Goal: Transaction & Acquisition: Purchase product/service

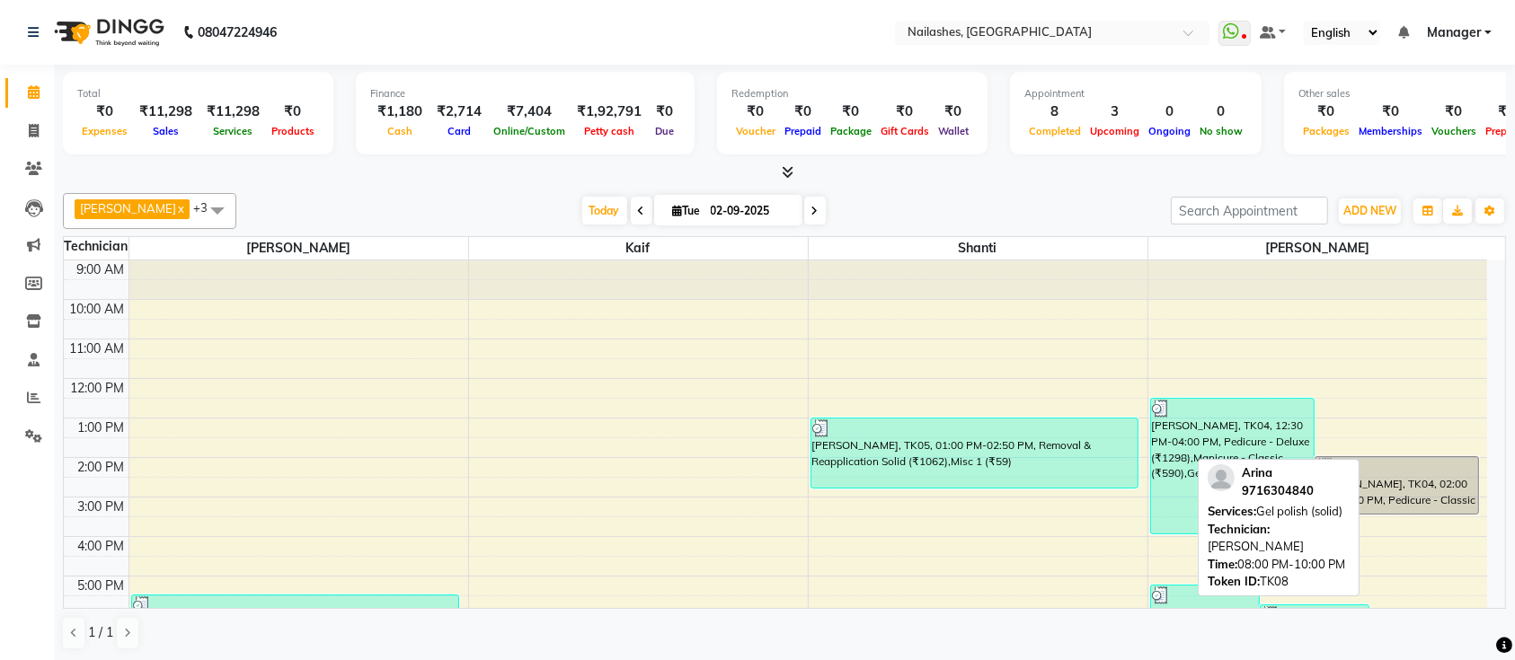
scroll to position [201, 0]
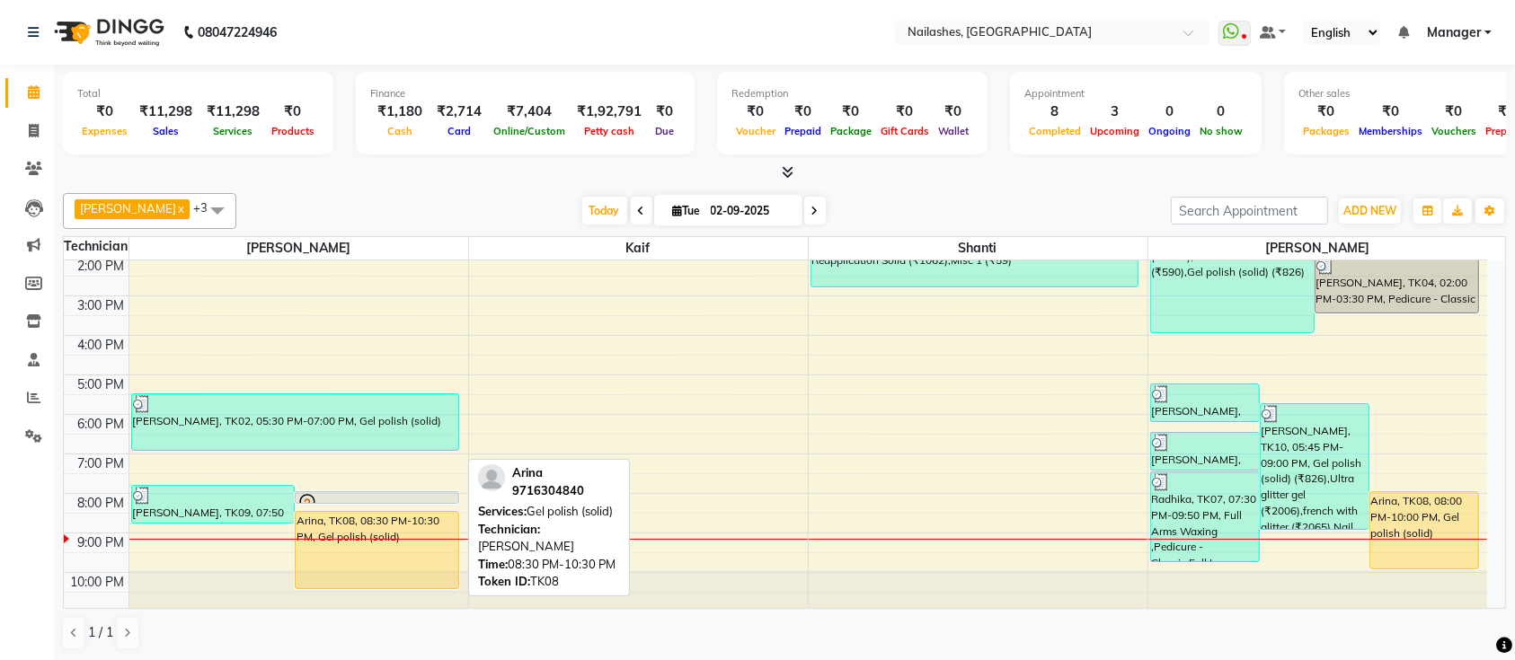
click at [407, 538] on div "Arina, TK08, 08:30 PM-10:30 PM, Gel polish (solid)" at bounding box center [377, 550] width 163 height 76
click at [431, 557] on div "Arina, TK08, 08:30 PM-10:30 PM, Gel polish (solid)" at bounding box center [377, 550] width 163 height 76
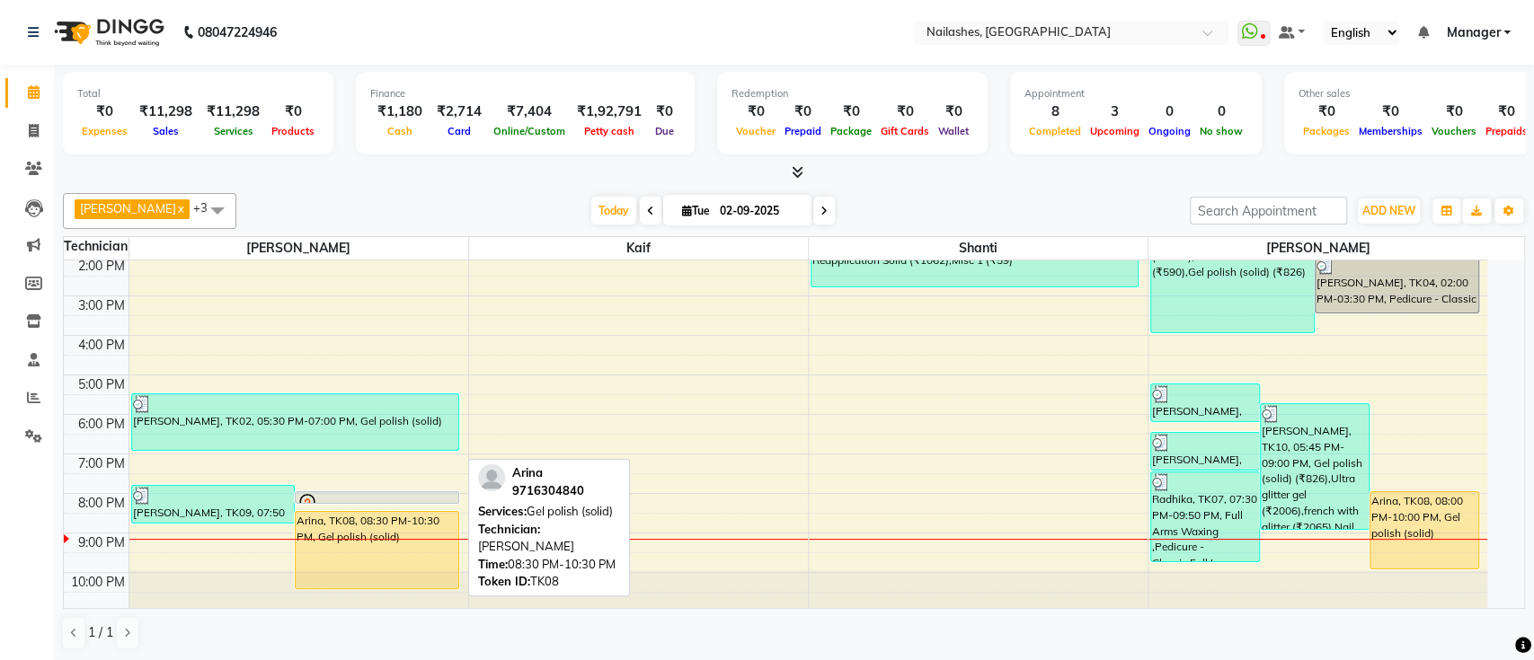
select select "1"
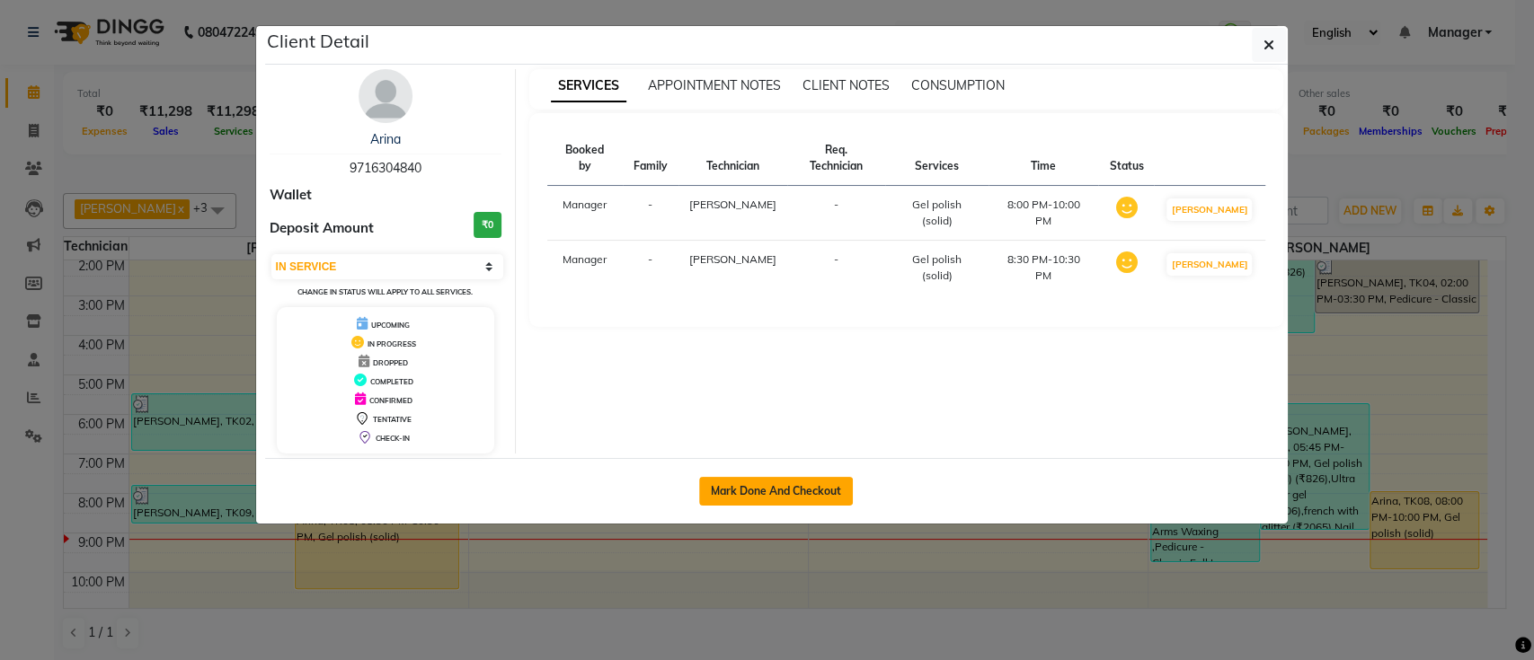
click at [781, 482] on button "Mark Done And Checkout" at bounding box center [776, 491] width 154 height 29
select select "service"
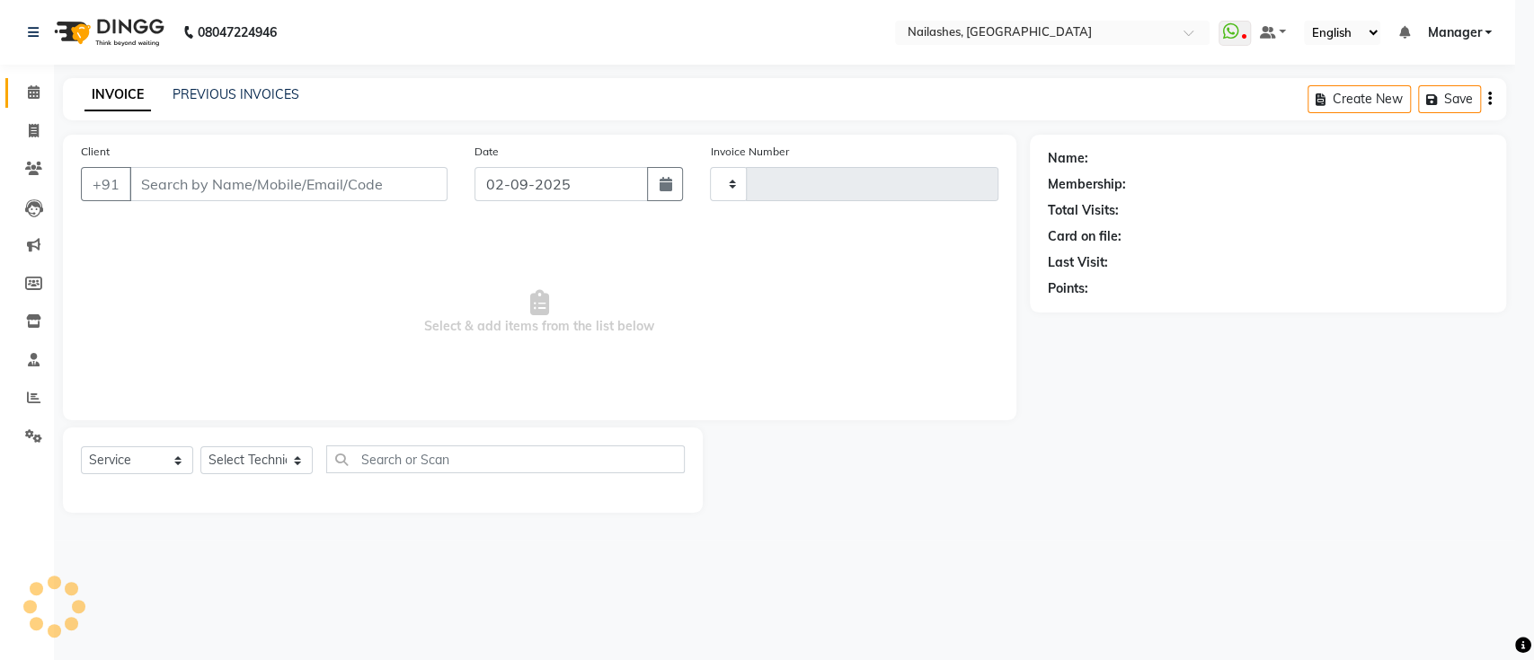
type input "0653"
select select "4407"
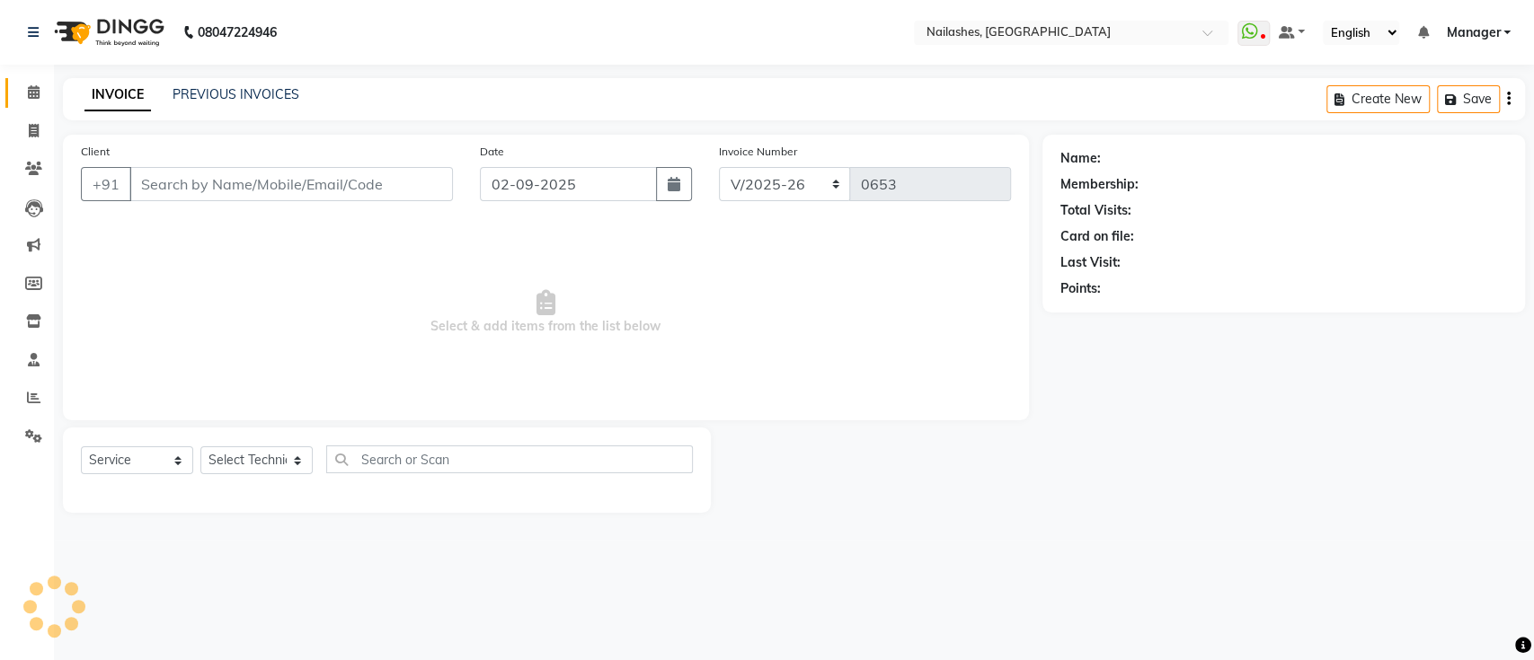
type input "97******40"
select select "24569"
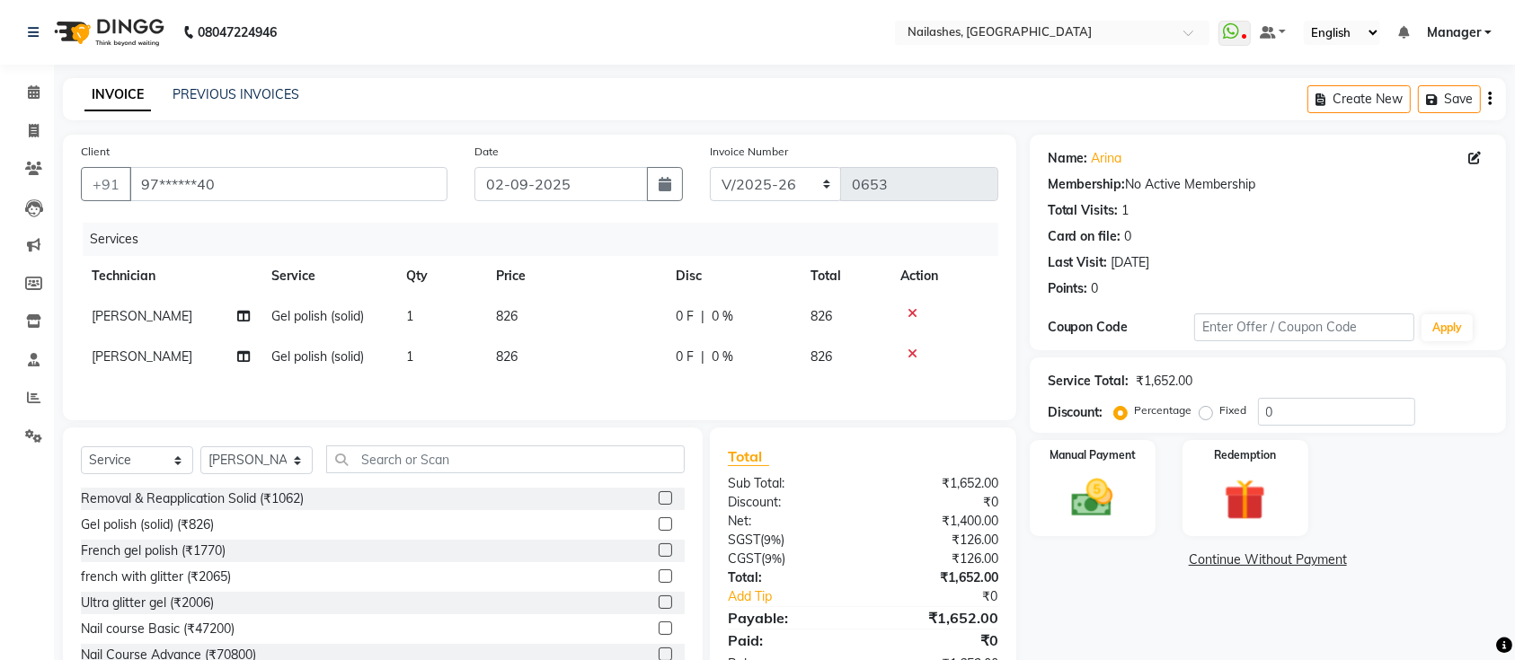
click at [158, 314] on td "[PERSON_NAME]" at bounding box center [171, 317] width 180 height 40
select select "33291"
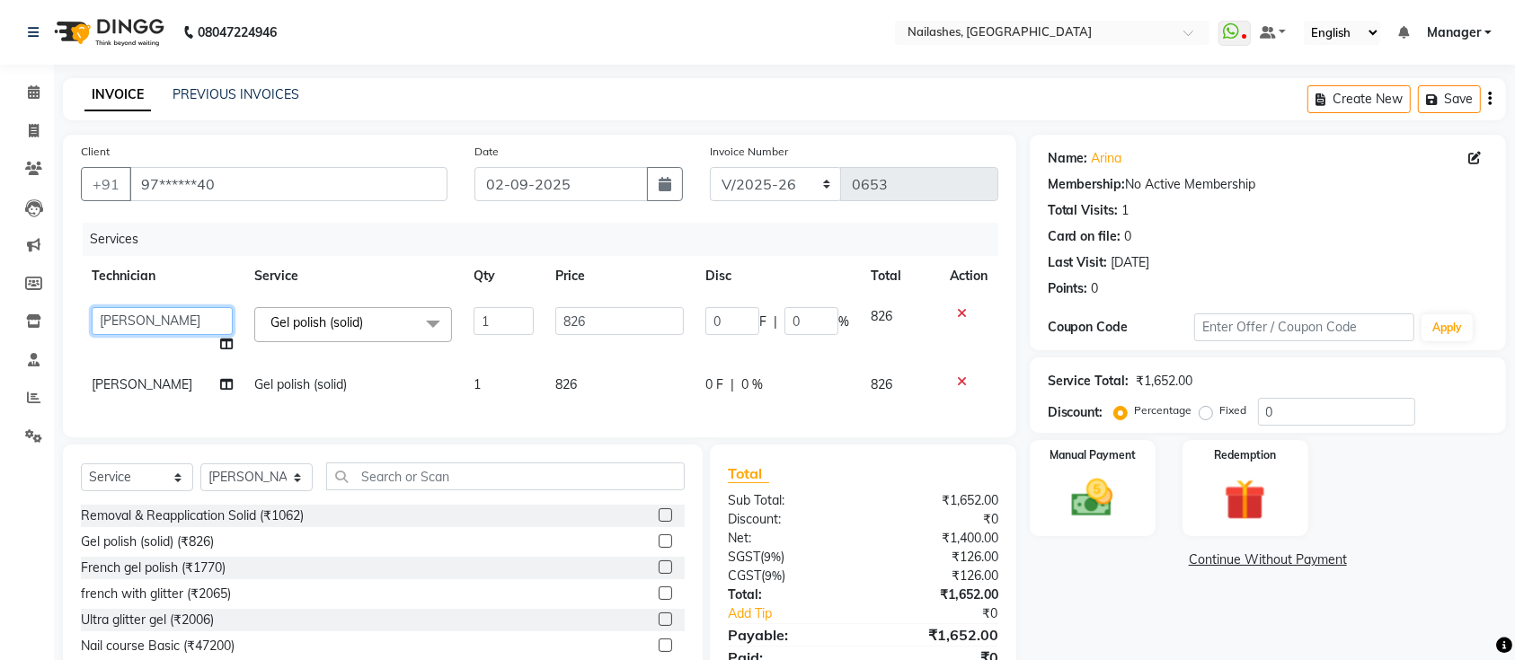
click at [158, 314] on select "Ismail Kaif Manager Owner Shanti Sushma" at bounding box center [162, 321] width 141 height 28
select select "82822"
click at [331, 326] on span "Gel polish (solid)" at bounding box center [316, 322] width 93 height 16
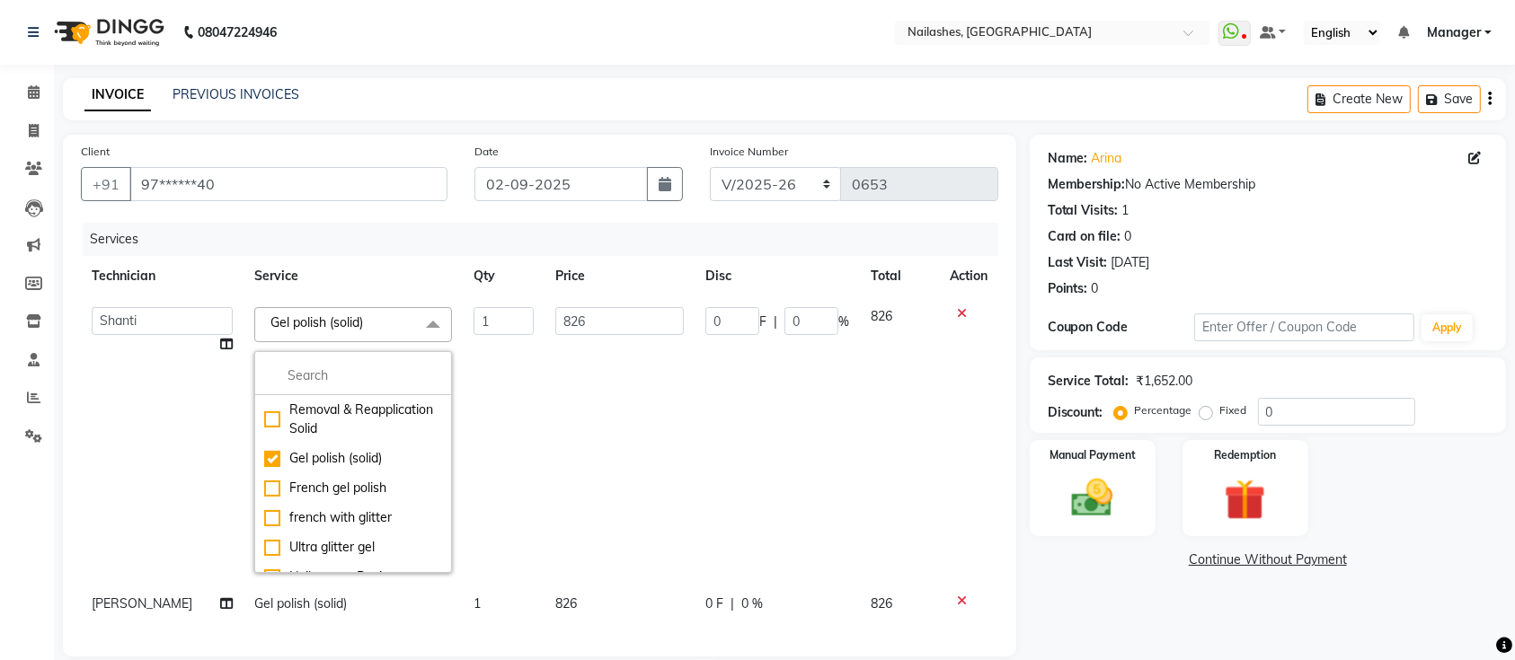
click at [515, 403] on td "1" at bounding box center [504, 441] width 82 height 288
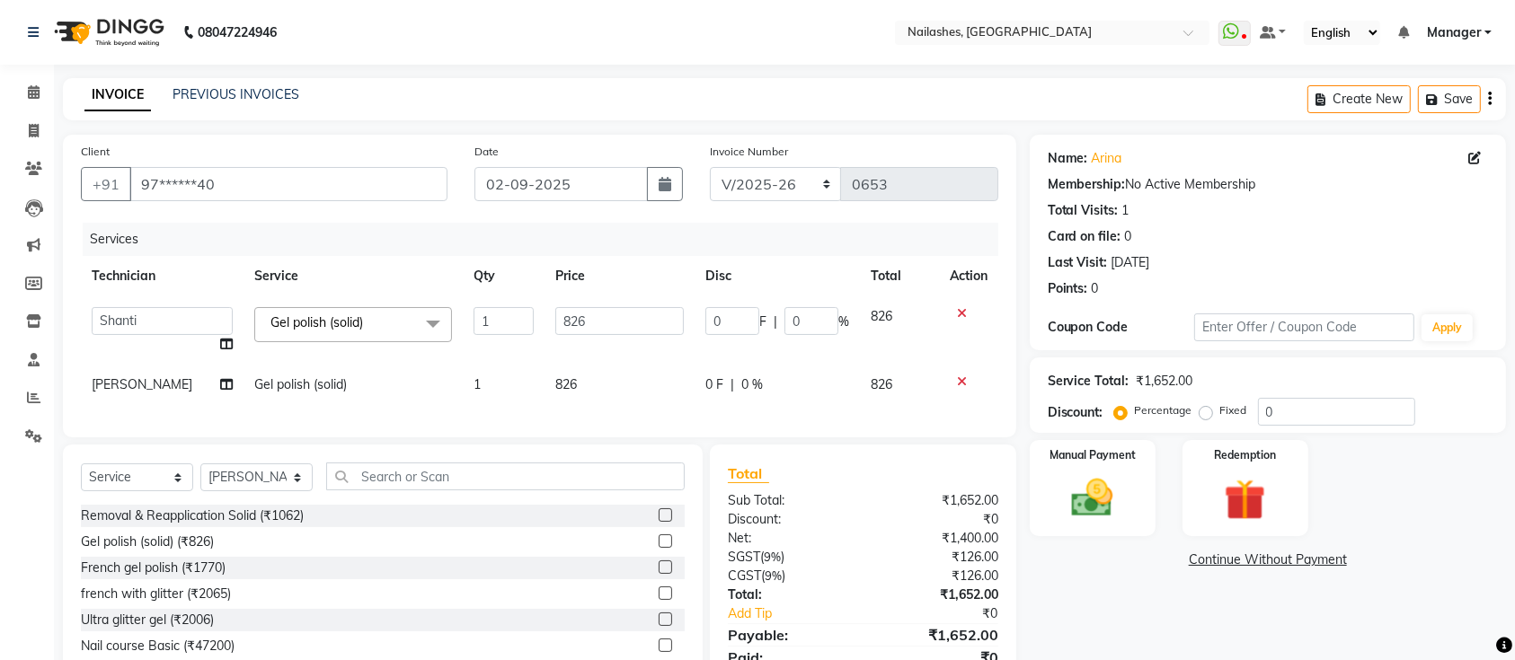
click at [962, 385] on icon at bounding box center [962, 382] width 10 height 13
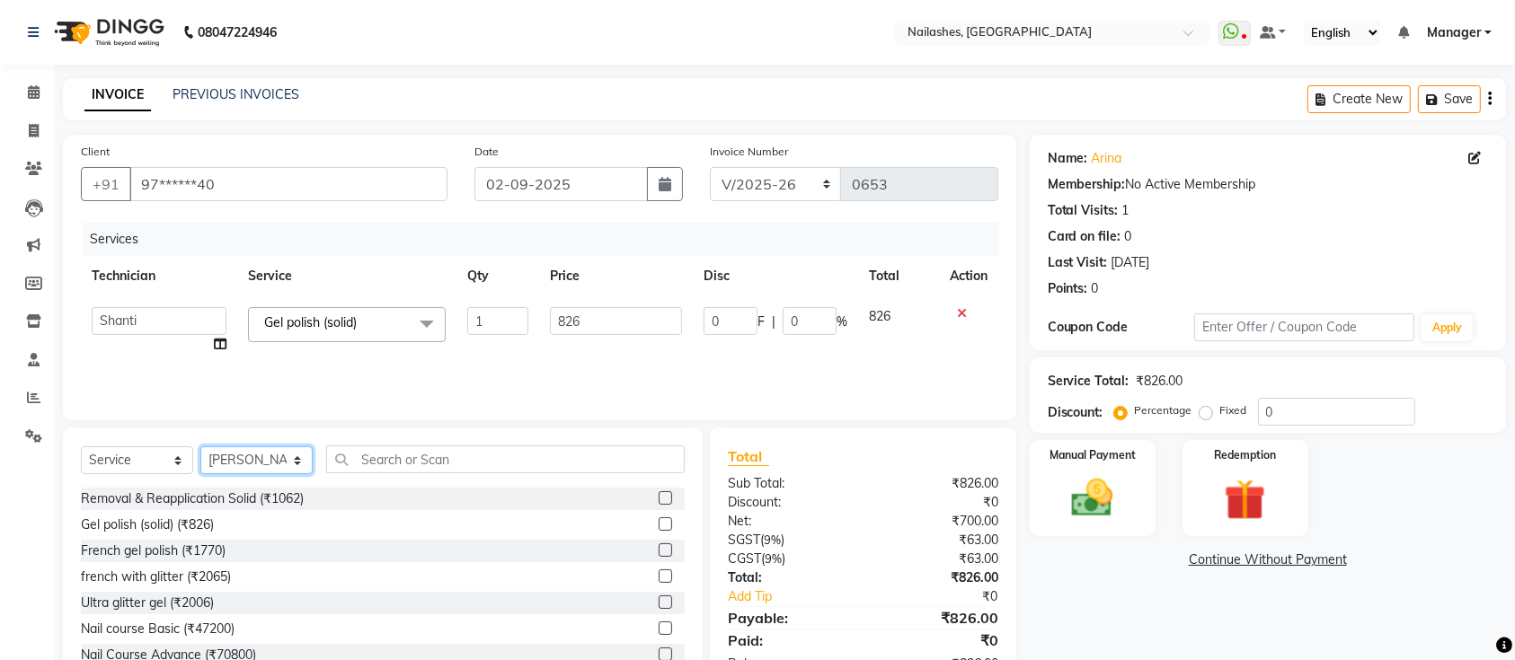
click at [291, 464] on select "Select Technician Ismail Kaif Manager Owner Shanti Sushma" at bounding box center [256, 461] width 112 height 28
select select "82822"
click at [200, 447] on select "Select Technician Ismail Kaif Manager Owner Shanti Sushma" at bounding box center [256, 461] width 112 height 28
click at [462, 442] on div "Select Service Product Membership Package Voucher Prepaid Gift Card Select Tech…" at bounding box center [383, 560] width 640 height 265
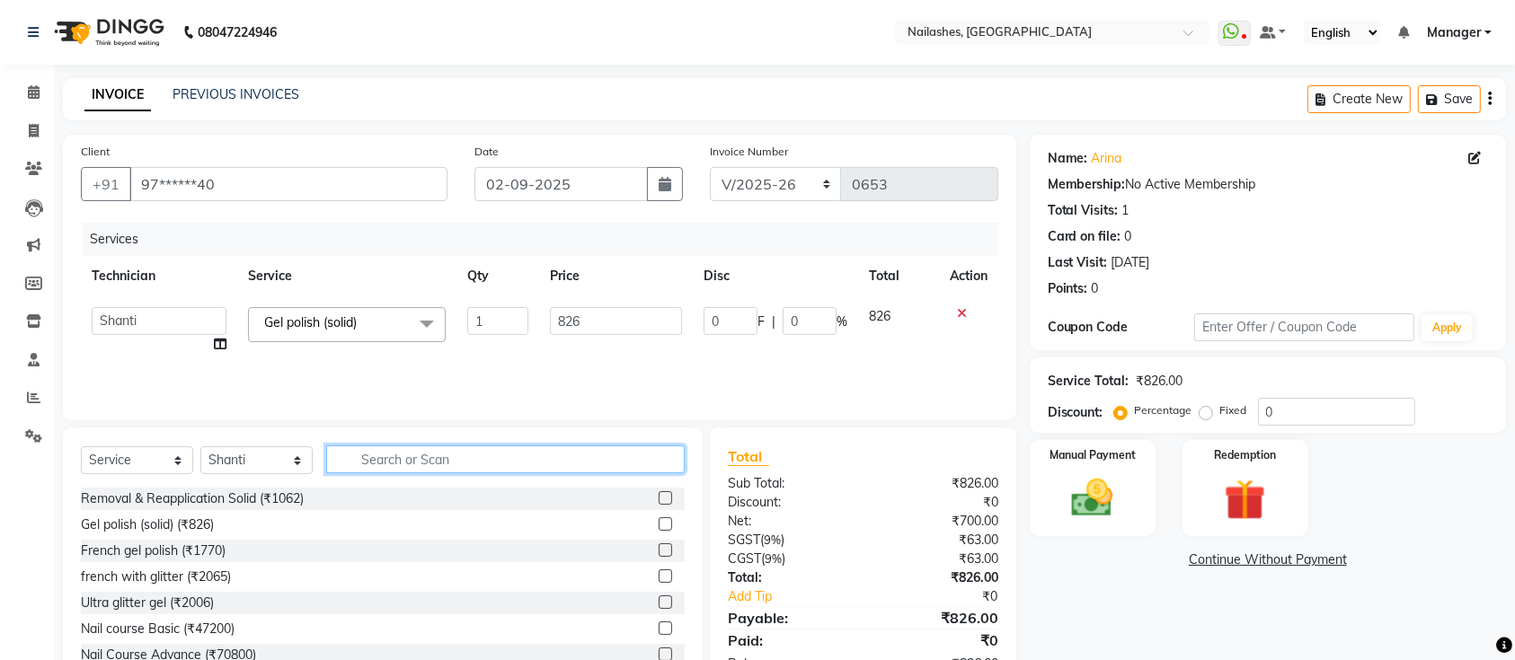
drag, startPoint x: 462, startPoint y: 448, endPoint x: 478, endPoint y: 458, distance: 19.0
click at [465, 455] on input "text" at bounding box center [505, 460] width 359 height 28
click at [478, 458] on input "text" at bounding box center [505, 460] width 359 height 28
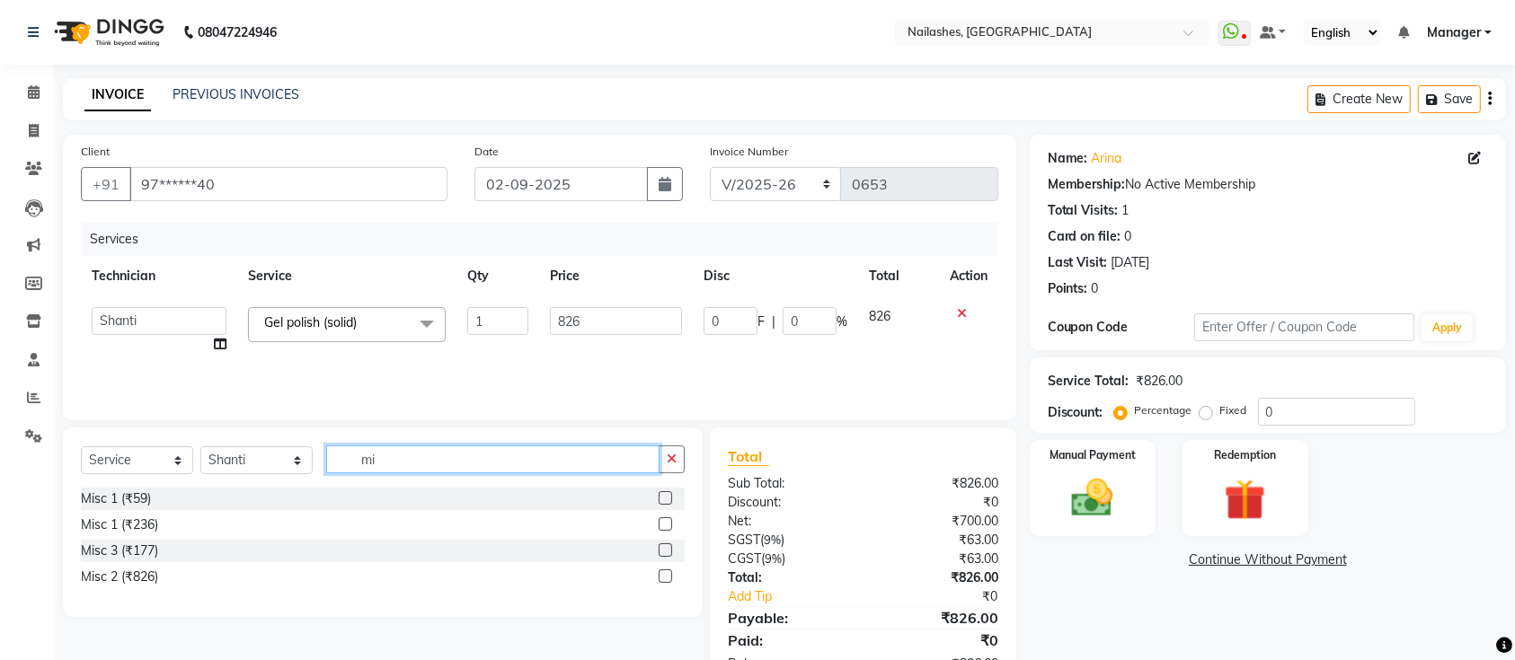
type input "m"
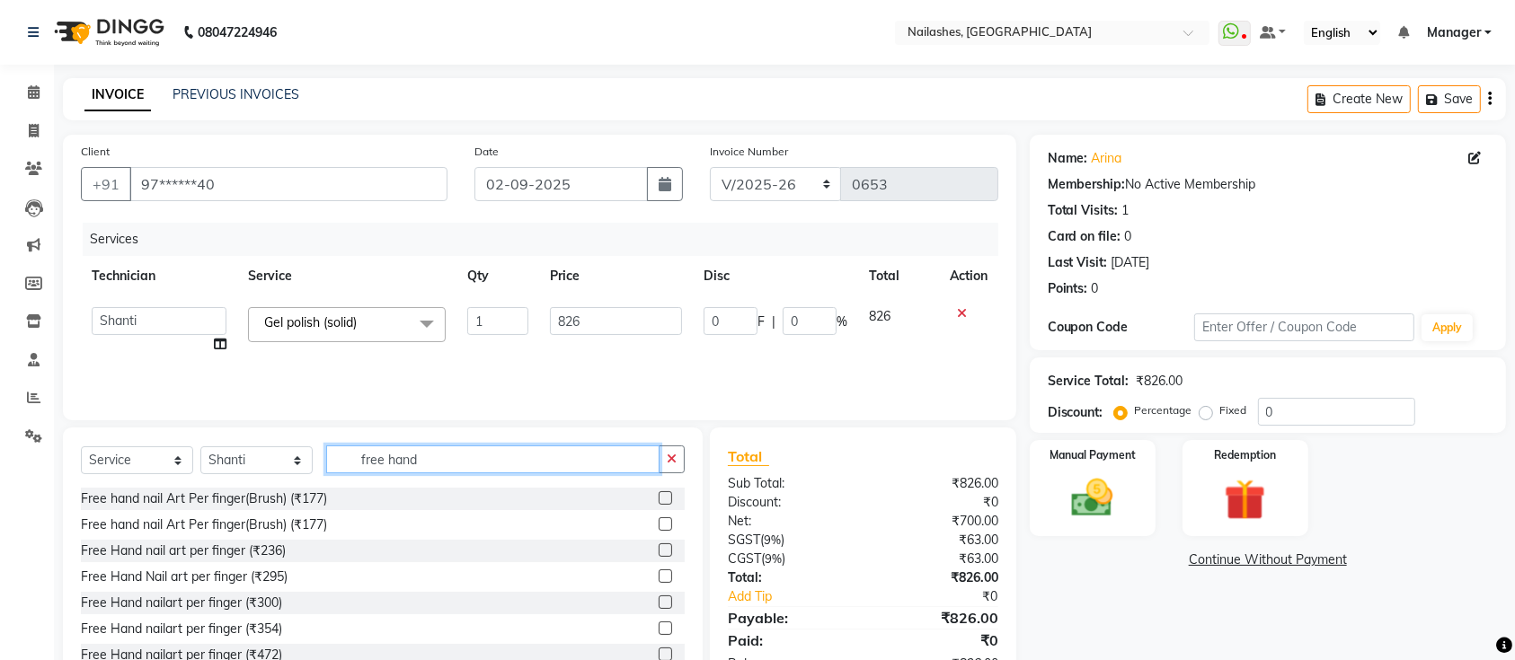
type input "free hand"
click at [659, 500] on label at bounding box center [665, 497] width 13 height 13
click at [659, 500] on input "checkbox" at bounding box center [665, 499] width 12 height 12
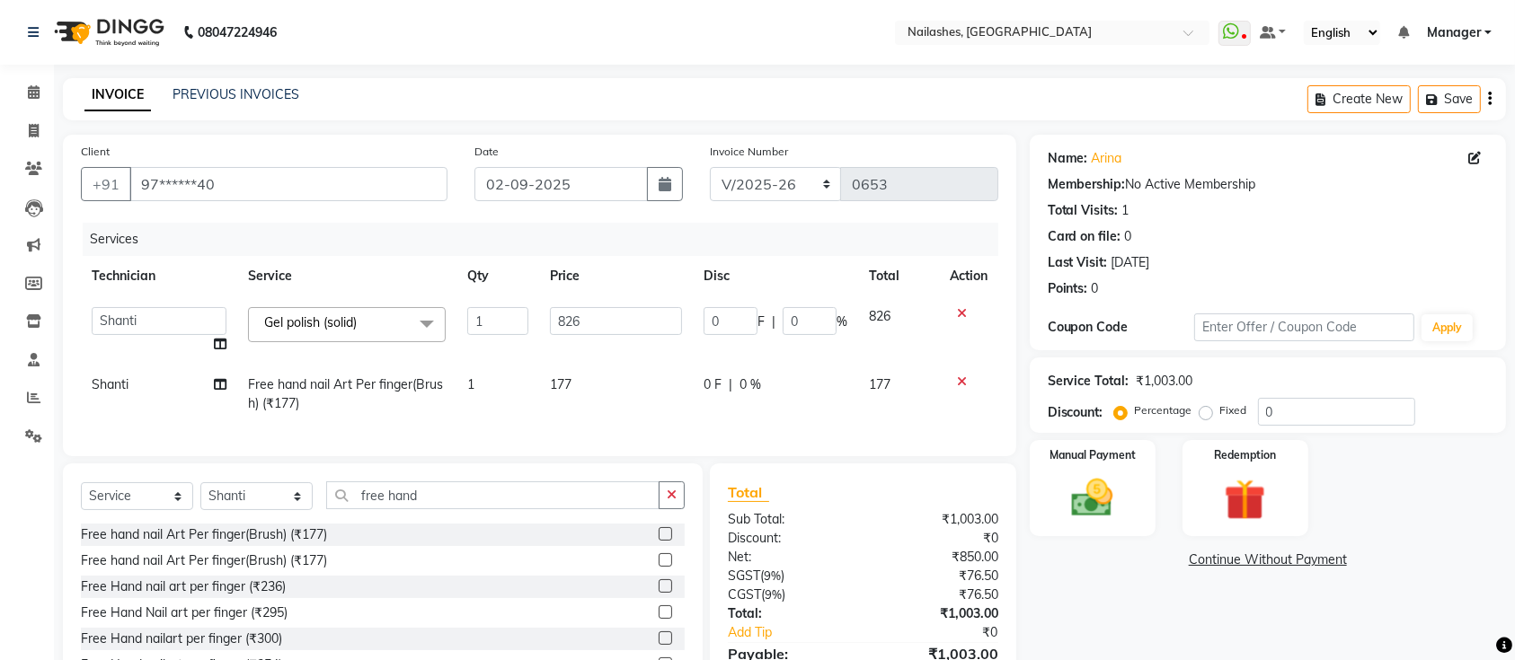
checkbox input "false"
click at [519, 392] on td "1" at bounding box center [497, 394] width 83 height 59
select select "82822"
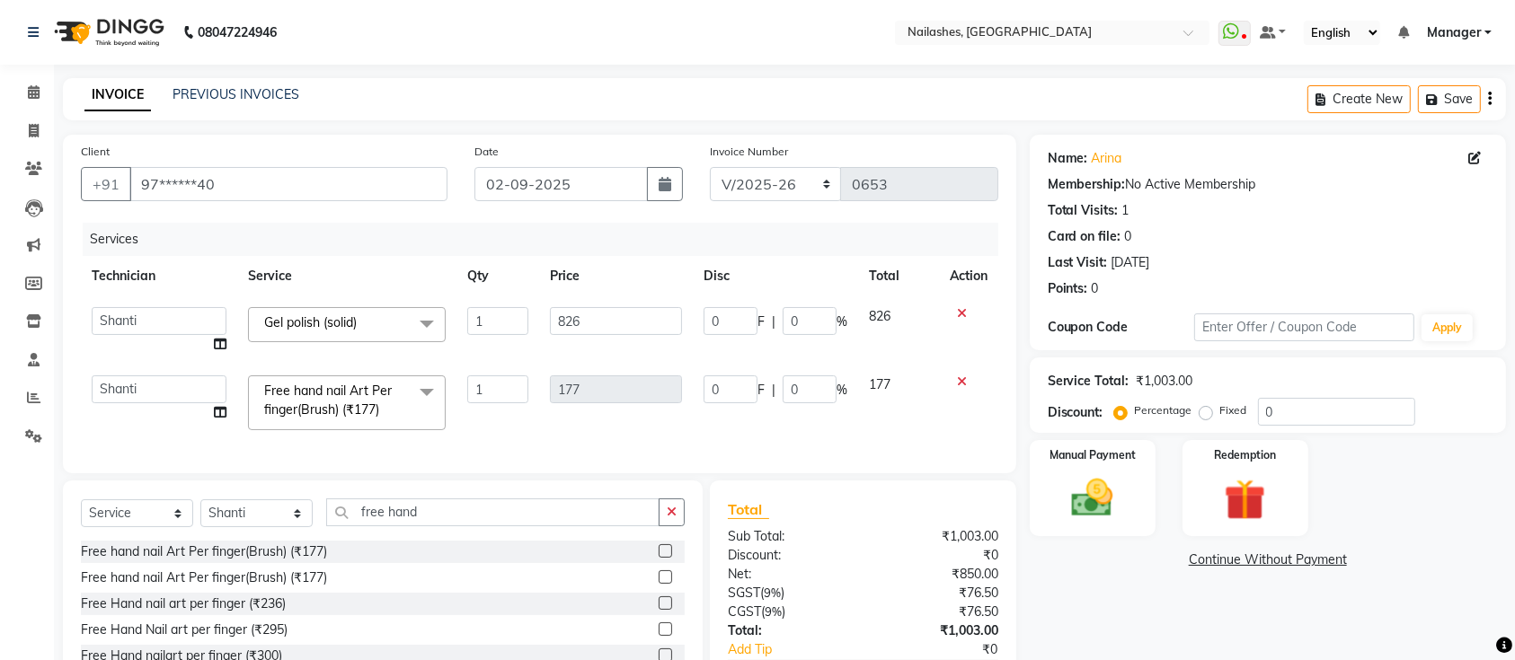
click at [961, 380] on icon at bounding box center [962, 382] width 10 height 13
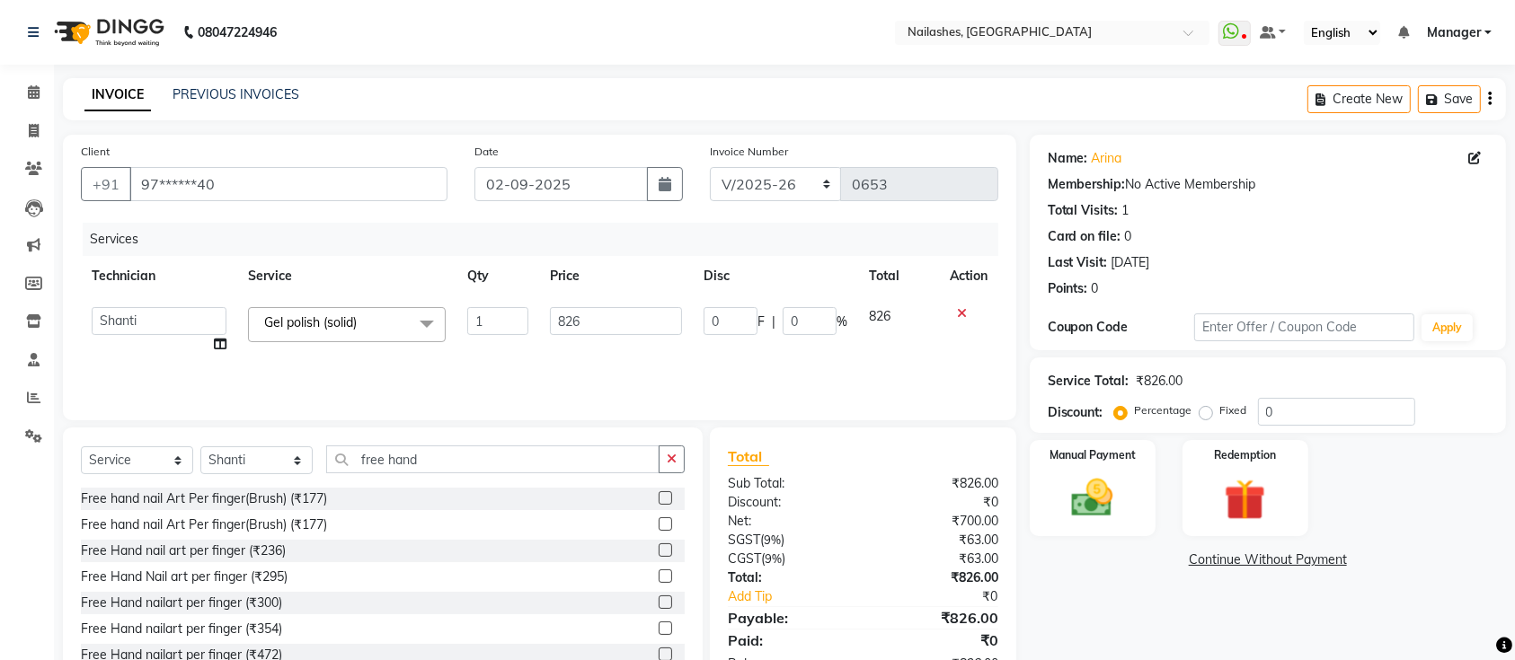
click at [659, 549] on label at bounding box center [665, 550] width 13 height 13
click at [659, 549] on input "checkbox" at bounding box center [665, 551] width 12 height 12
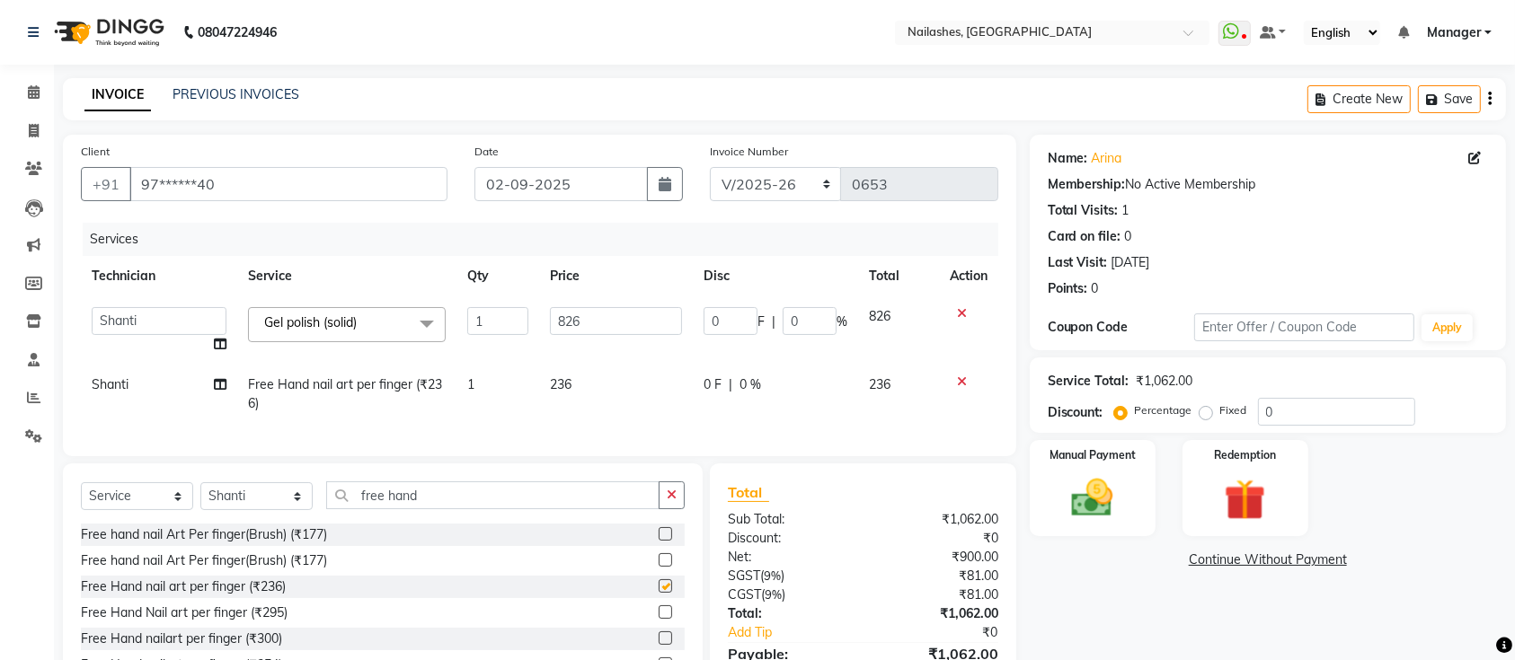
checkbox input "false"
click at [504, 394] on td "1" at bounding box center [497, 394] width 83 height 59
select select "82822"
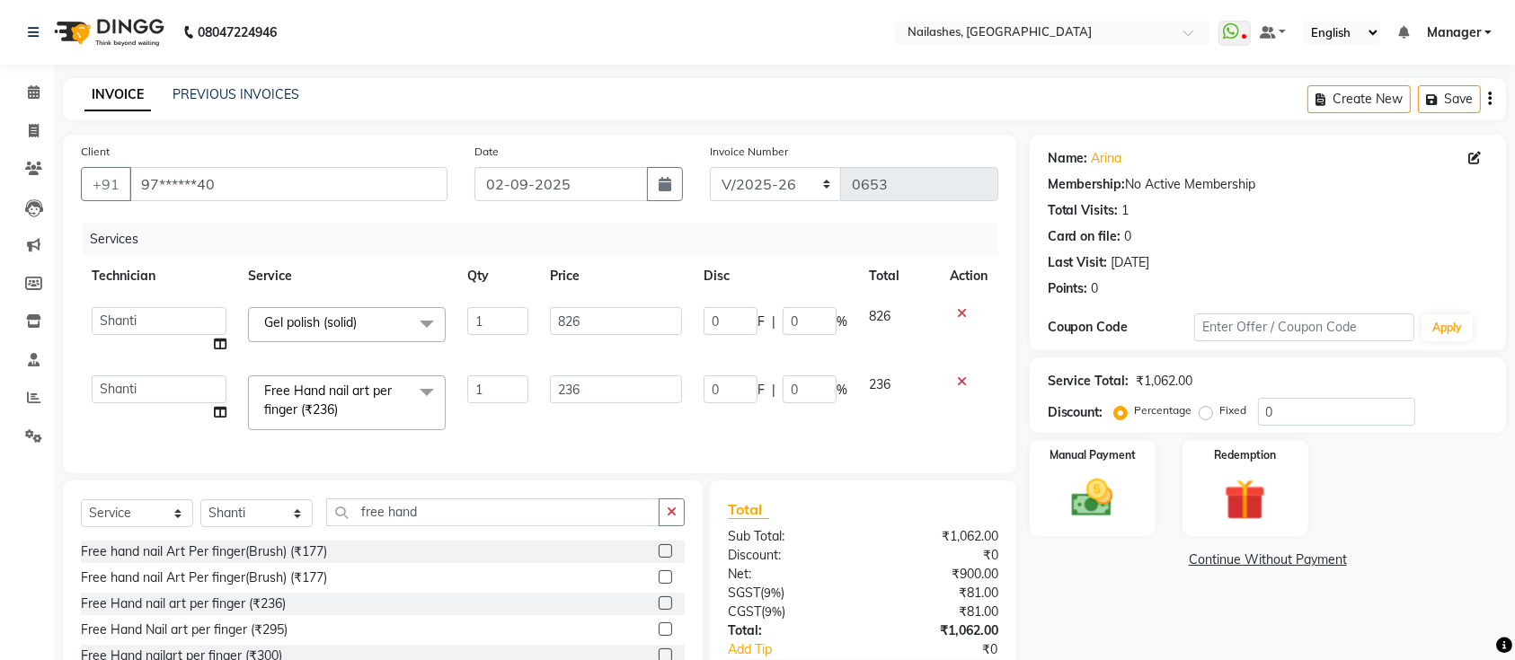
click at [509, 391] on input "1" at bounding box center [497, 390] width 61 height 28
click at [518, 387] on input "1" at bounding box center [497, 390] width 61 height 28
type input "2"
click at [524, 421] on td "2" at bounding box center [497, 403] width 83 height 76
select select "82822"
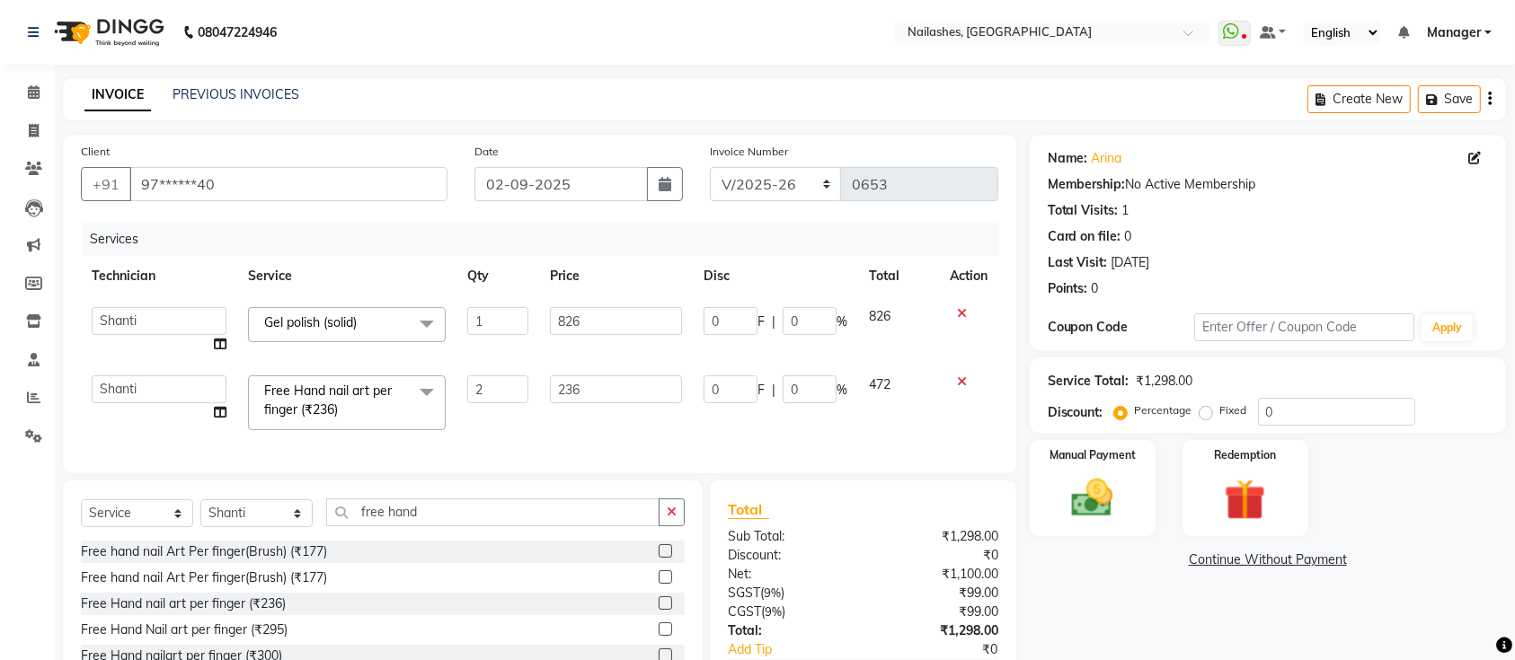
click at [1097, 587] on div "Name: Arina Membership: No Active Membership Total Visits: 1 Card on file: 0 La…" at bounding box center [1275, 440] width 490 height 611
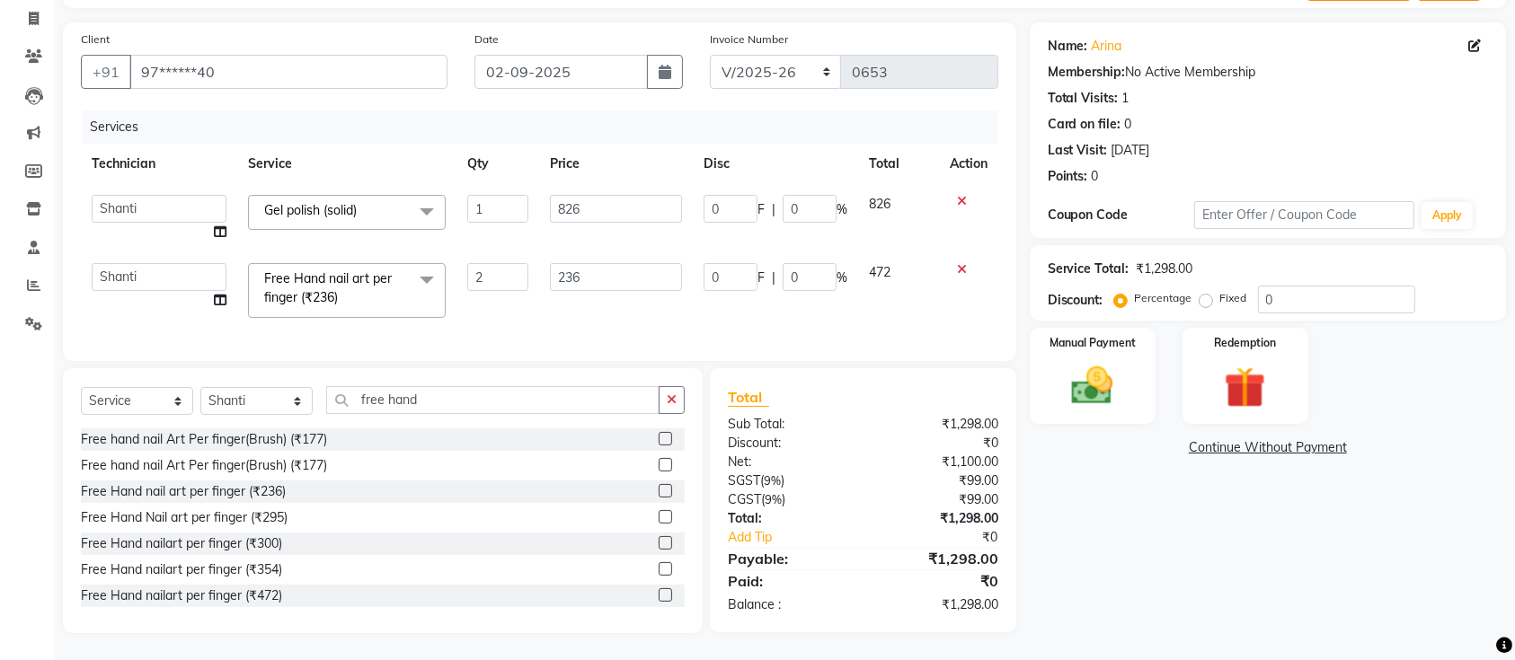
click at [1068, 526] on div "Name: Arina Membership: No Active Membership Total Visits: 1 Card on file: 0 La…" at bounding box center [1275, 327] width 490 height 611
click at [1230, 607] on div "Name: Arina Membership: No Active Membership Total Visits: 1 Card on file: 0 La…" at bounding box center [1275, 327] width 490 height 611
drag, startPoint x: 448, startPoint y: 389, endPoint x: 36, endPoint y: 411, distance: 413.0
click at [36, 411] on app-home "08047224946 Select Location × Nailashes, New Bel Road WhatsApp Status ✕ Status:…" at bounding box center [757, 274] width 1515 height 773
click at [1164, 536] on div "Name: Arina Membership: No Active Membership Total Visits: 1 Card on file: 0 La…" at bounding box center [1275, 327] width 490 height 611
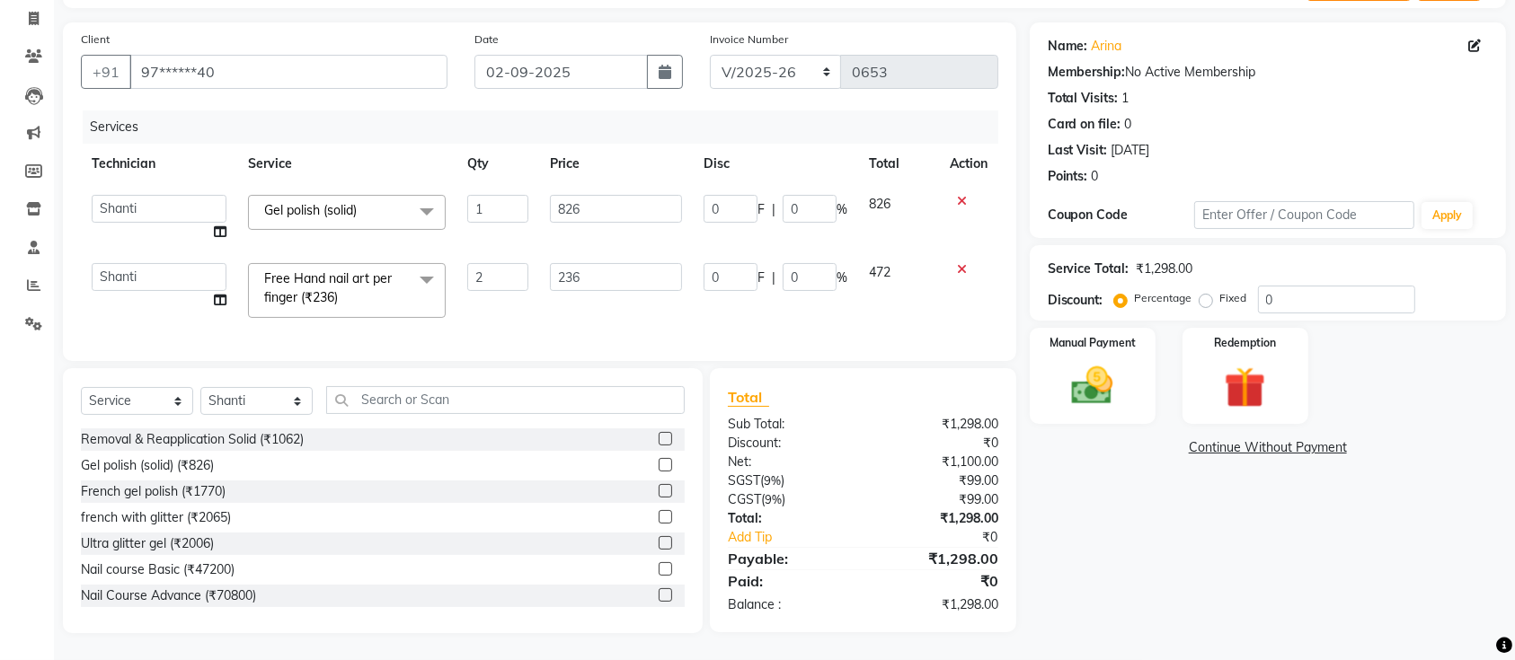
click at [1068, 491] on div "Name: Arina Membership: No Active Membership Total Visits: 1 Card on file: 0 La…" at bounding box center [1275, 327] width 490 height 611
click at [737, 195] on input "0" at bounding box center [731, 209] width 54 height 28
type input "1"
click at [1171, 471] on div "Name: Arina Membership: No Active Membership Total Visits: 1 Card on file: 0 La…" at bounding box center [1275, 327] width 490 height 611
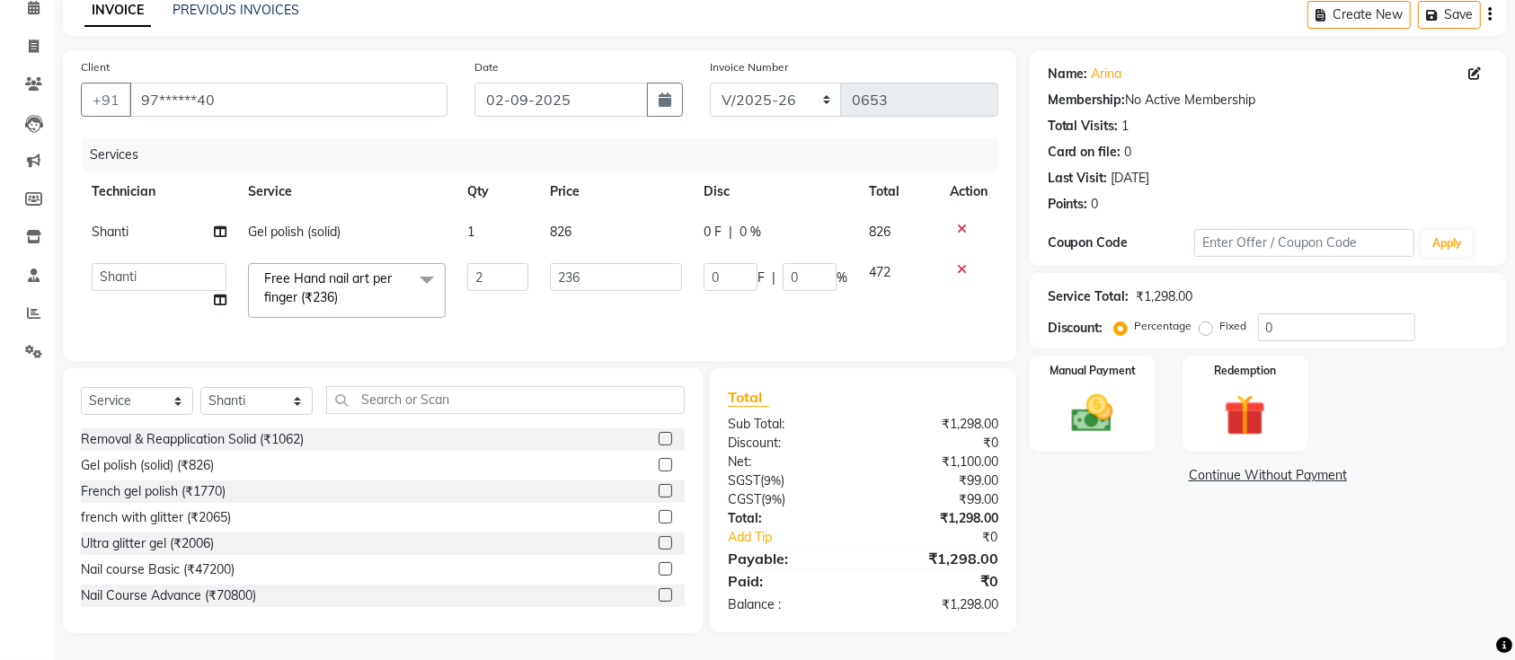
scroll to position [102, 0]
drag, startPoint x: 1278, startPoint y: 595, endPoint x: 955, endPoint y: 456, distance: 351.4
click at [1259, 584] on div "Name: Arina Membership: No Active Membership Total Visits: 1 Card on file: 0 La…" at bounding box center [1275, 341] width 490 height 583
click at [792, 252] on td "0 F | 0 %" at bounding box center [775, 290] width 165 height 76
drag, startPoint x: 826, startPoint y: 230, endPoint x: 810, endPoint y: 220, distance: 18.2
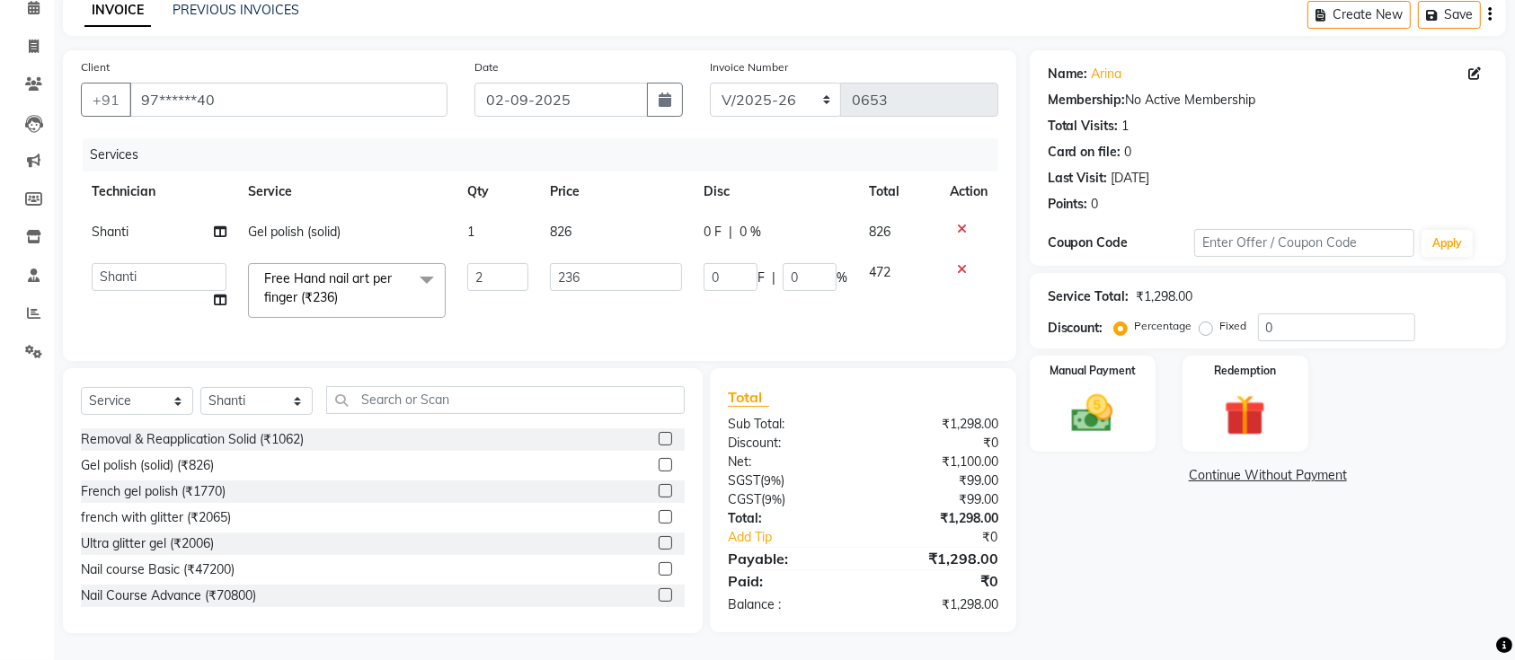
click at [810, 220] on td "0 F | 0 %" at bounding box center [775, 232] width 165 height 40
select select "82822"
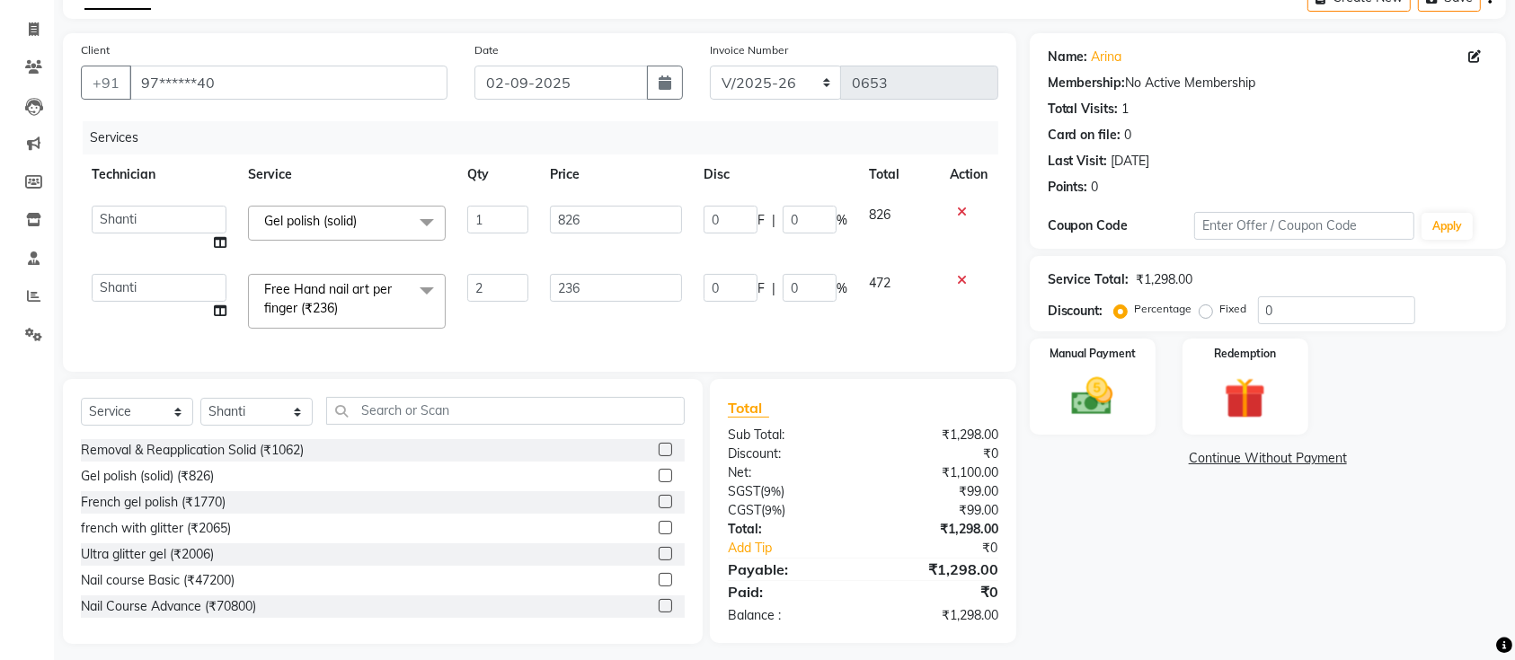
click at [787, 206] on input "0" at bounding box center [810, 220] width 54 height 28
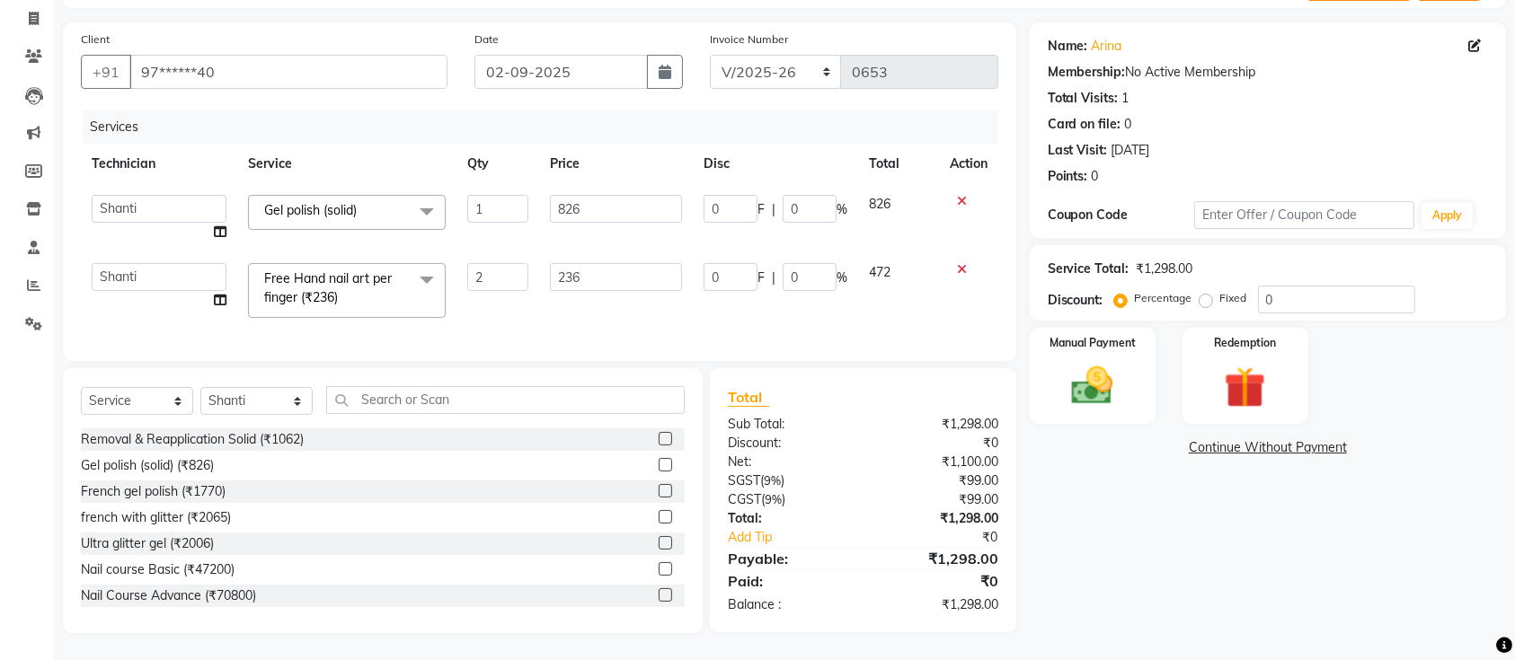
click at [792, 195] on input "0" at bounding box center [810, 209] width 54 height 28
click at [806, 195] on input "0" at bounding box center [810, 209] width 54 height 28
type input "10"
click at [1104, 513] on div "Name: Arina Membership: No Active Membership Total Visits: 1 Card on file: 0 La…" at bounding box center [1275, 327] width 490 height 611
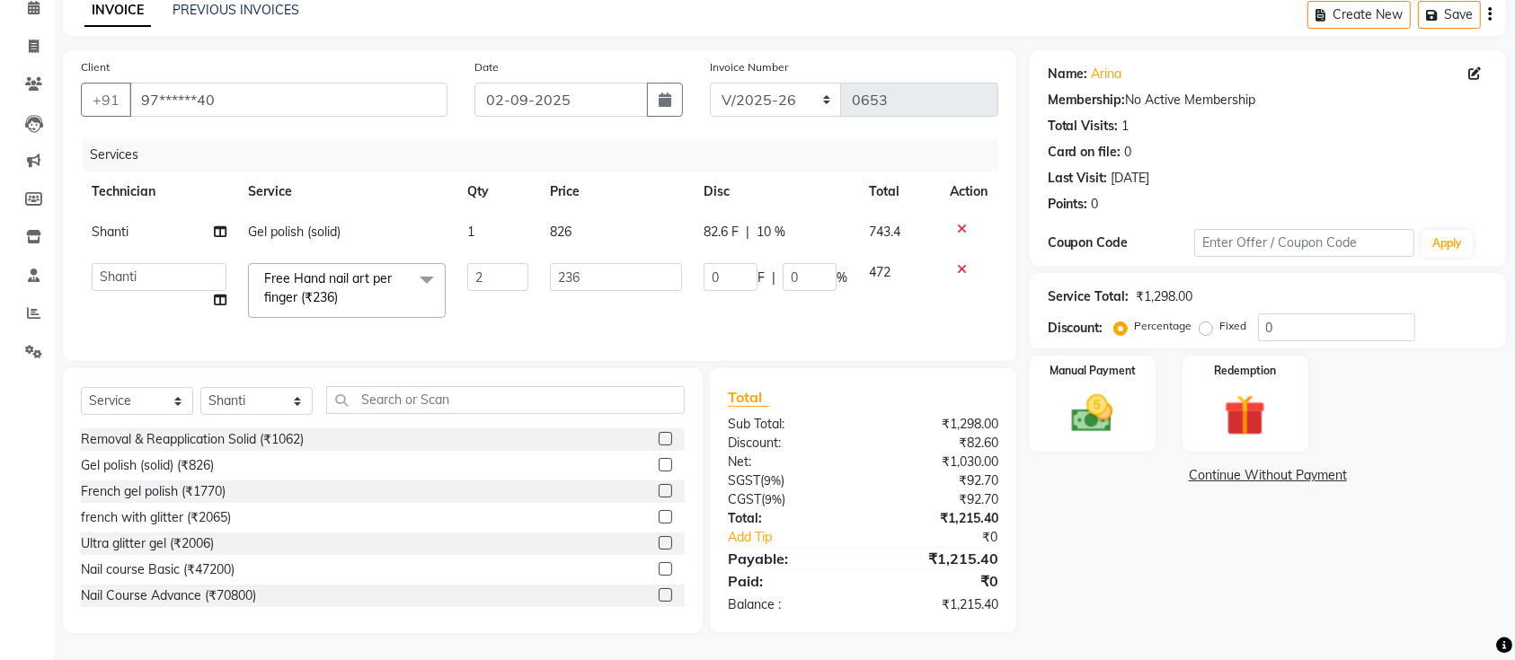
scroll to position [102, 0]
click at [1119, 562] on div "Name: Arina Membership: No Active Membership Total Visits: 1 Card on file: 0 La…" at bounding box center [1275, 341] width 490 height 583
click at [1071, 531] on div "Name: Arina Membership: No Active Membership Total Visits: 1 Card on file: 0 La…" at bounding box center [1275, 341] width 490 height 583
click at [446, 392] on input "text" at bounding box center [505, 400] width 359 height 28
click at [295, 395] on select "Select Technician Ismail Kaif Manager Owner Shanti Sushma" at bounding box center [256, 401] width 112 height 28
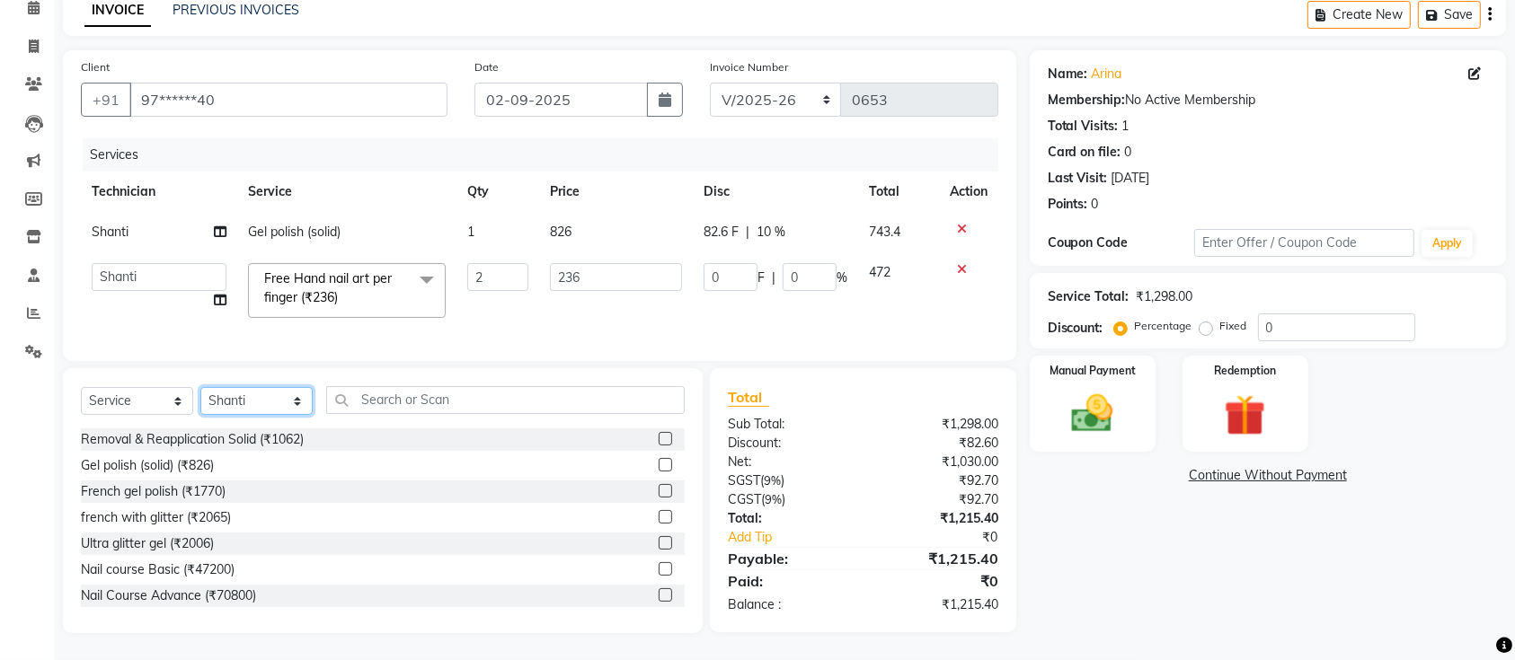
select select "24569"
click at [200, 387] on select "Select Technician Ismail Kaif Manager Owner Shanti Sushma" at bounding box center [256, 401] width 112 height 28
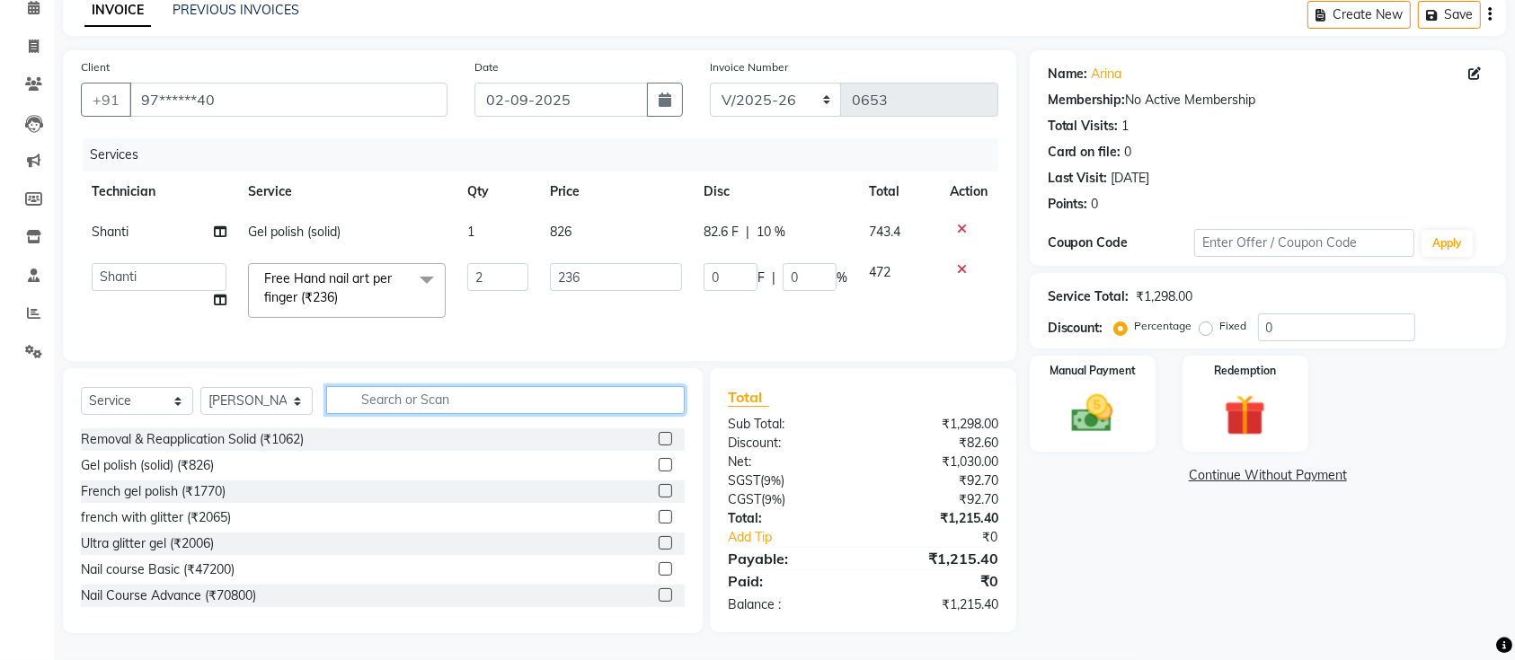
click at [461, 403] on input "text" at bounding box center [505, 400] width 359 height 28
click at [1039, 536] on div "Name: Arina Membership: No Active Membership Total Visits: 1 Card on file: 0 La…" at bounding box center [1275, 341] width 490 height 583
click at [444, 399] on input "text" at bounding box center [505, 400] width 359 height 28
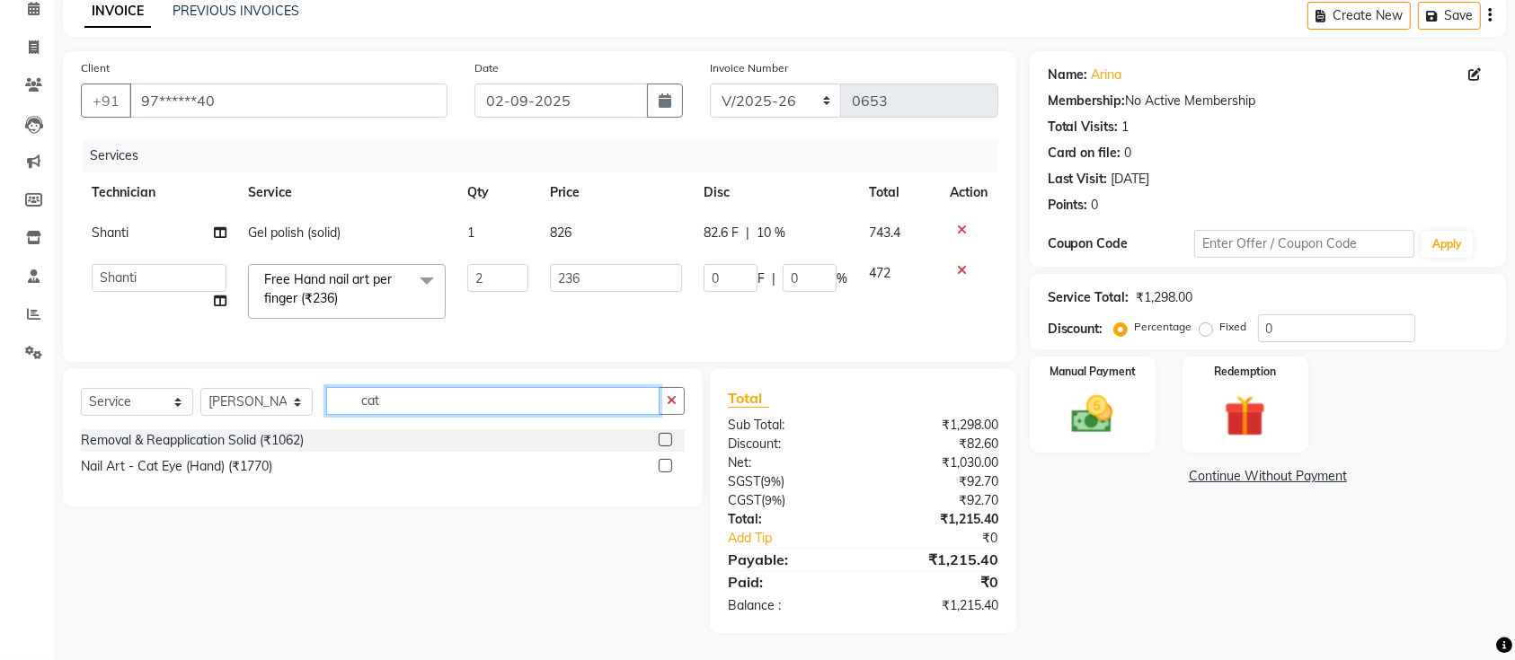
scroll to position [101, 0]
type input "c"
type input "shimmer"
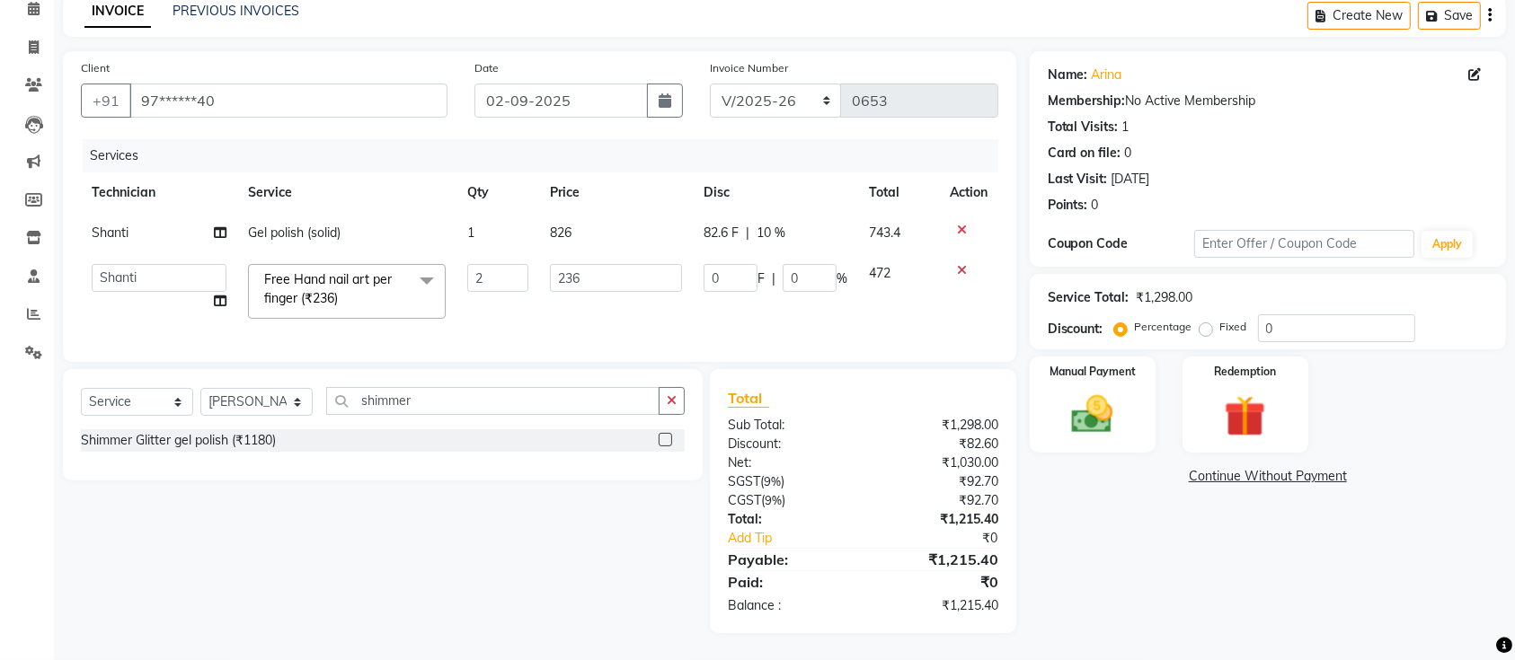
click at [663, 439] on label at bounding box center [665, 439] width 13 height 13
click at [663, 439] on input "checkbox" at bounding box center [665, 441] width 12 height 12
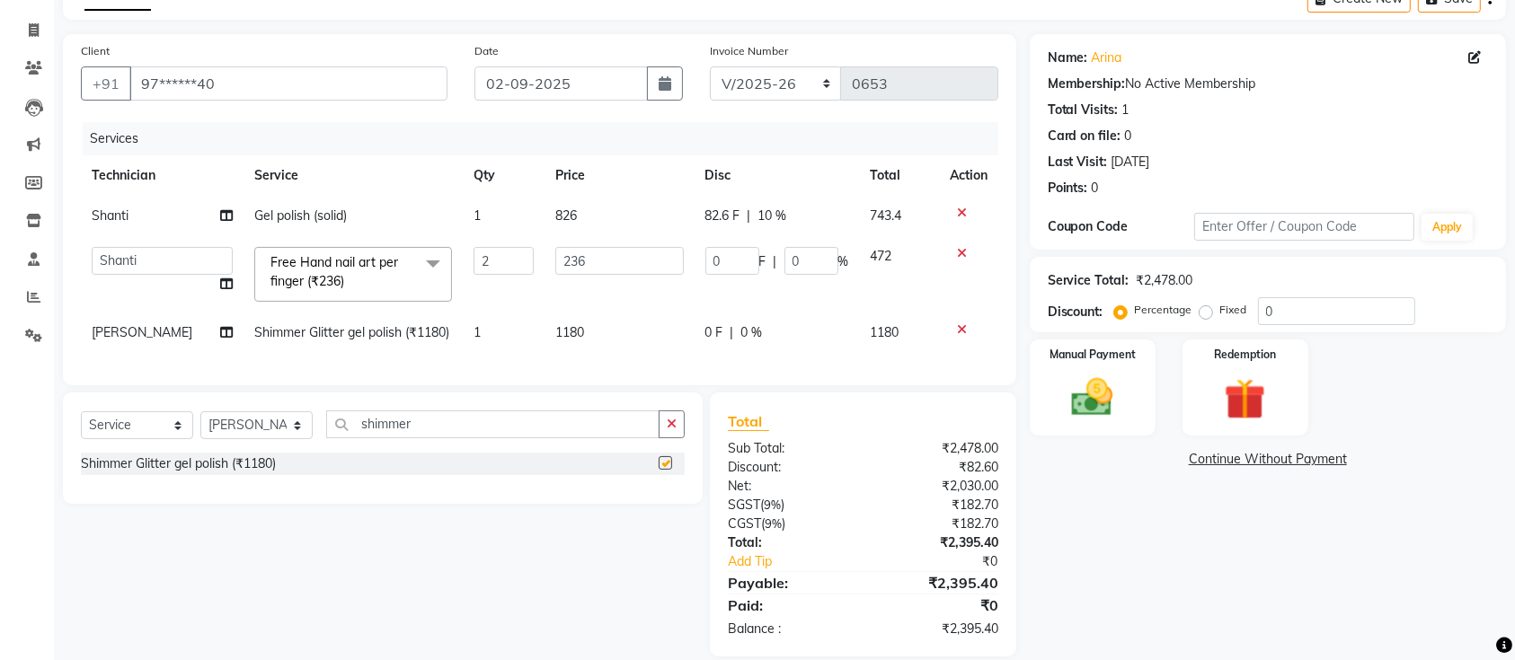
checkbox input "false"
click at [1093, 528] on div "Name: Arina Membership: No Active Membership Total Visits: 1 Card on file: 0 La…" at bounding box center [1275, 345] width 490 height 623
click at [606, 352] on td "1180" at bounding box center [619, 333] width 149 height 40
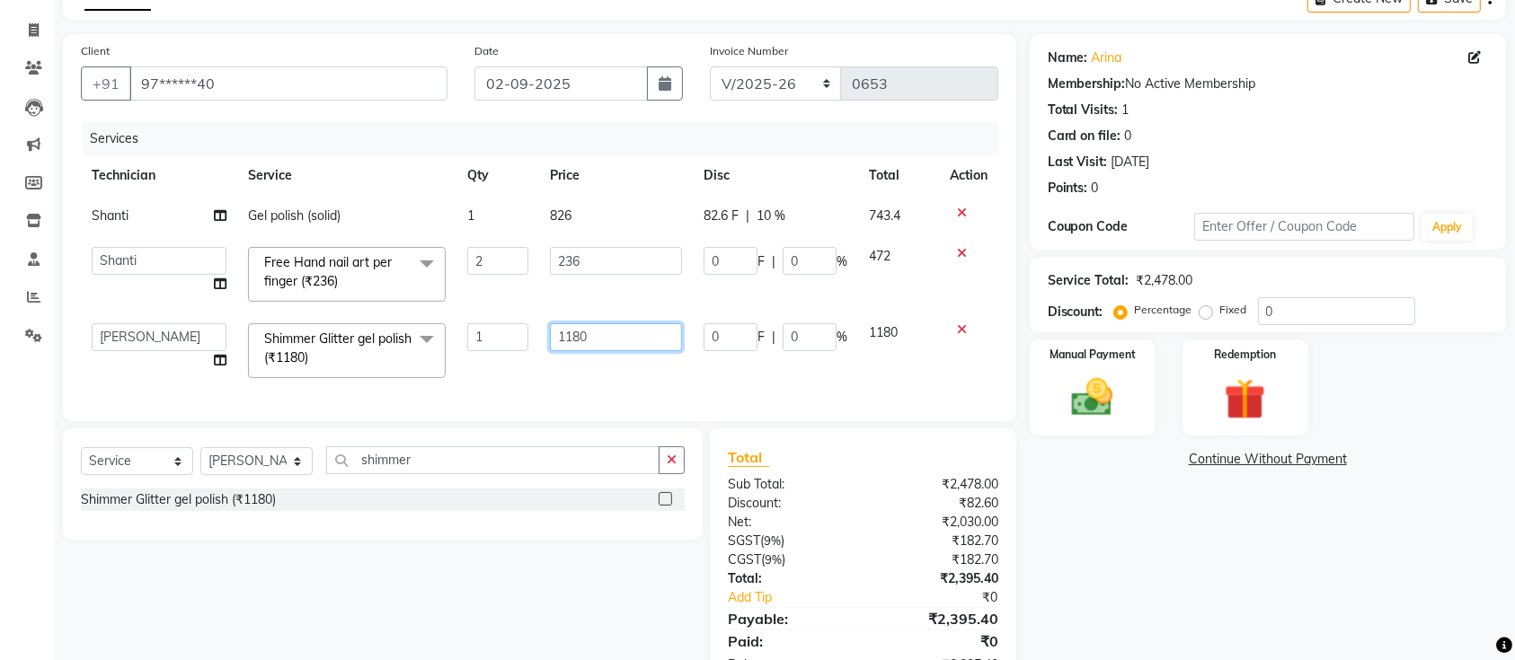
click at [613, 341] on input "1180" at bounding box center [616, 337] width 132 height 28
type input "1"
type input "1416"
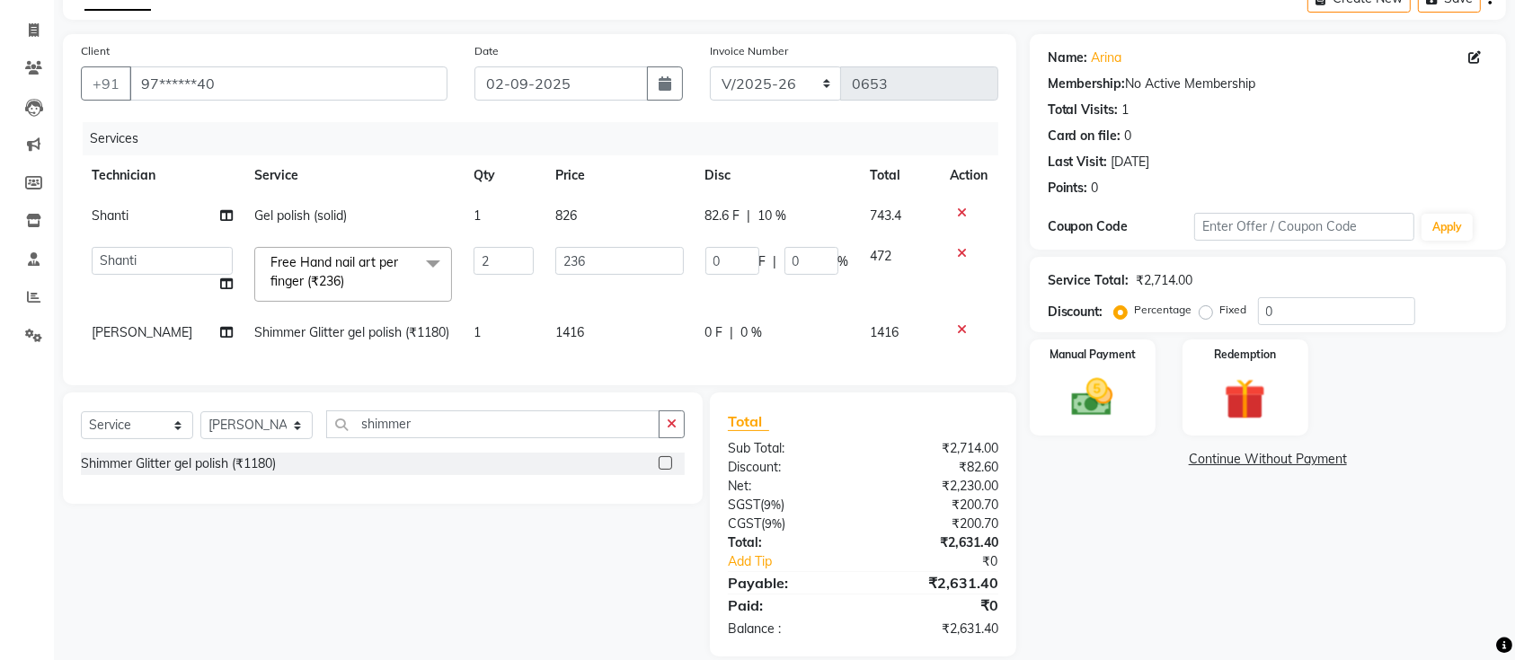
click at [1113, 519] on div "Name: Arina Membership: No Active Membership Total Visits: 1 Card on file: 0 La…" at bounding box center [1275, 345] width 490 height 623
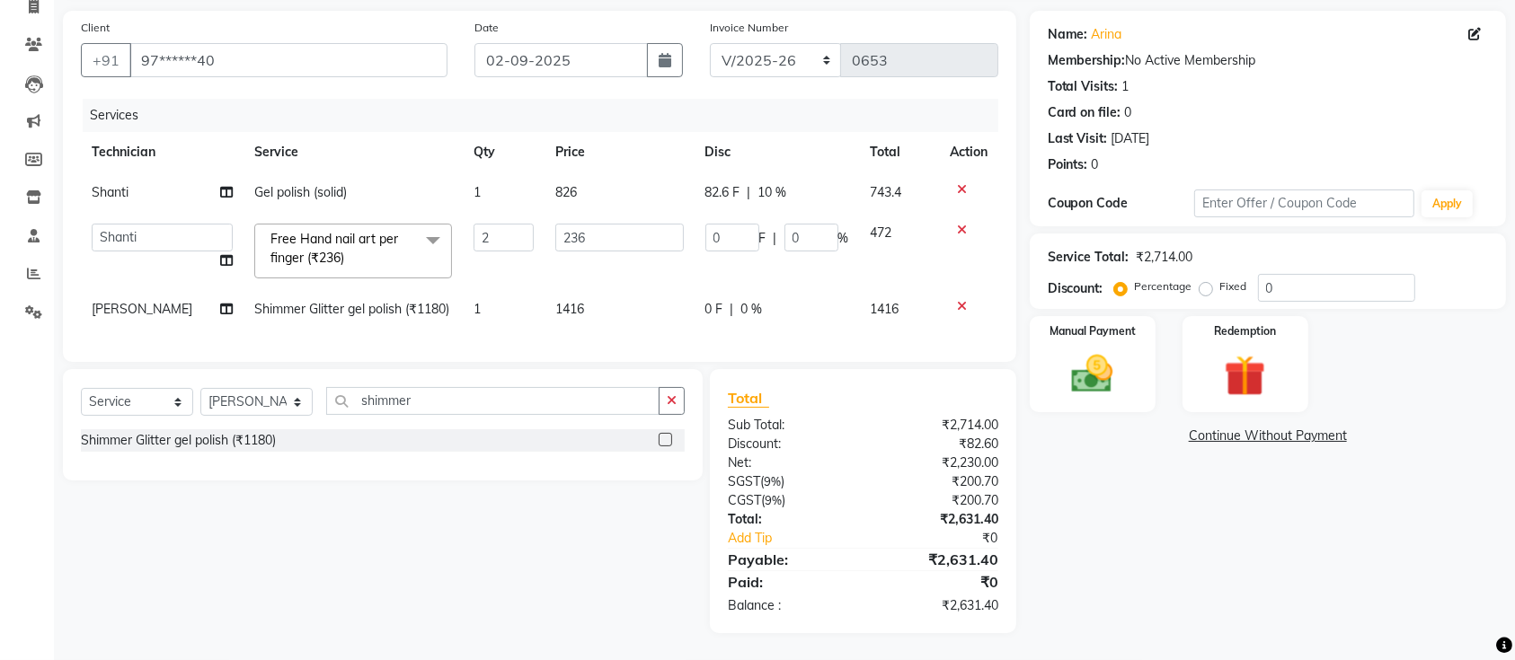
click at [1145, 516] on div "Name: Arina Membership: No Active Membership Total Visits: 1 Card on file: 0 La…" at bounding box center [1275, 322] width 490 height 623
click at [1114, 512] on div "Name: Arina Membership: No Active Membership Total Visits: 1 Card on file: 0 La…" at bounding box center [1275, 322] width 490 height 623
click at [1130, 524] on div "Name: Arina Membership: No Active Membership Total Visits: 1 Card on file: 0 La…" at bounding box center [1275, 322] width 490 height 623
click at [1181, 509] on div "Name: Arina Membership: No Active Membership Total Visits: 1 Card on file: 0 La…" at bounding box center [1275, 322] width 490 height 623
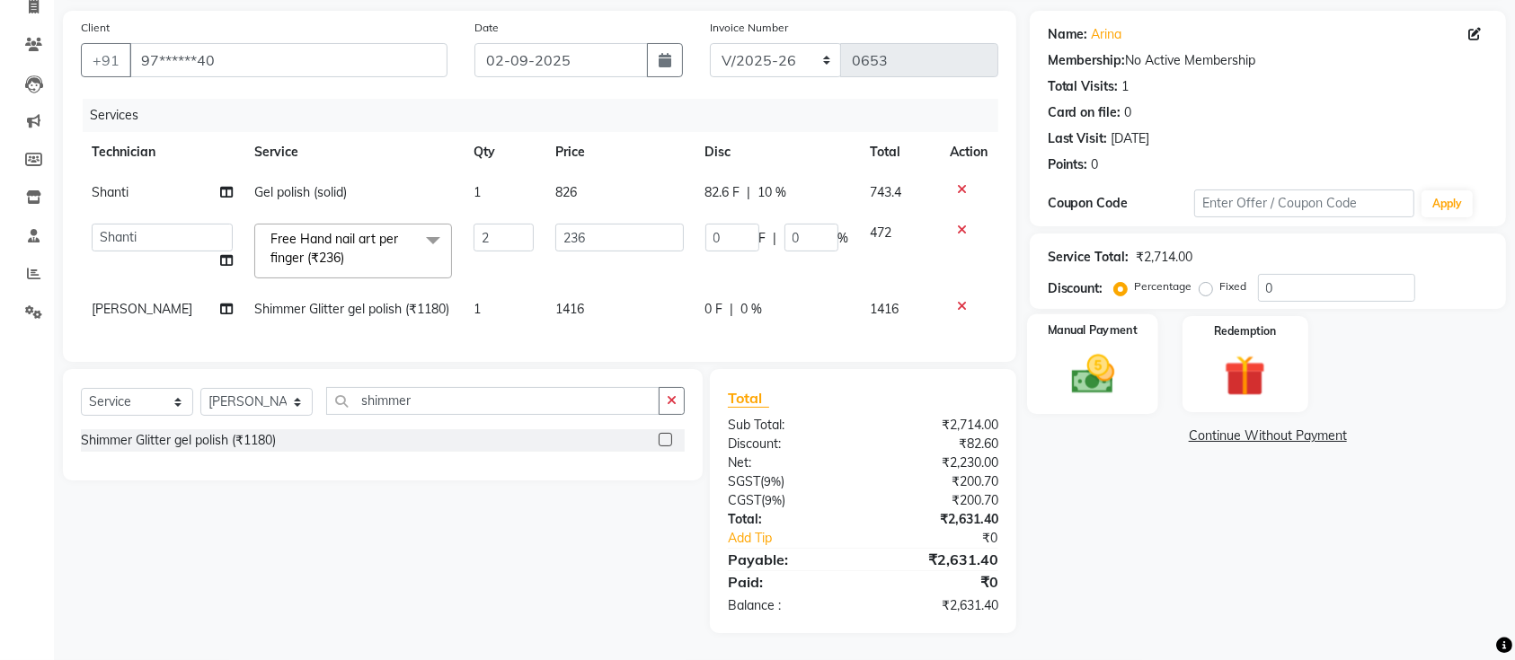
click at [1080, 350] on img at bounding box center [1093, 374] width 70 height 49
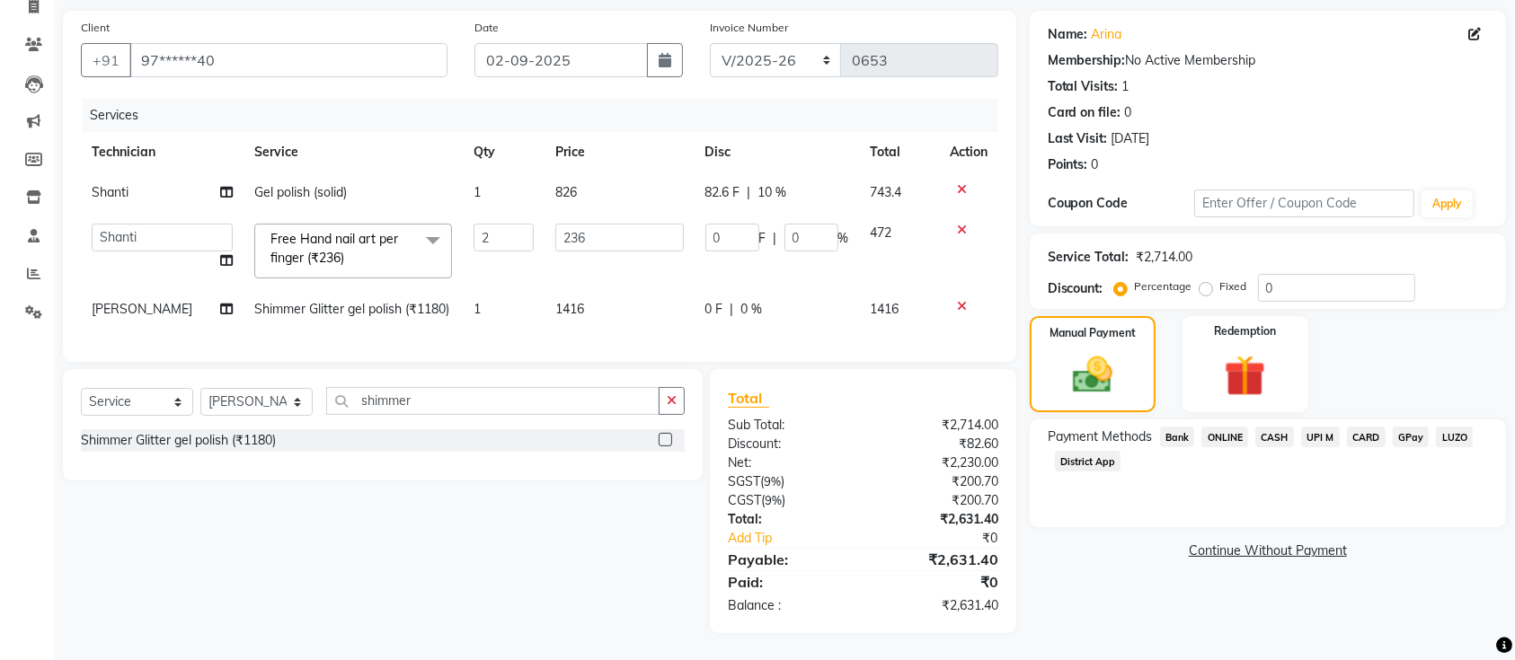
click at [1373, 427] on span "CARD" at bounding box center [1366, 437] width 39 height 21
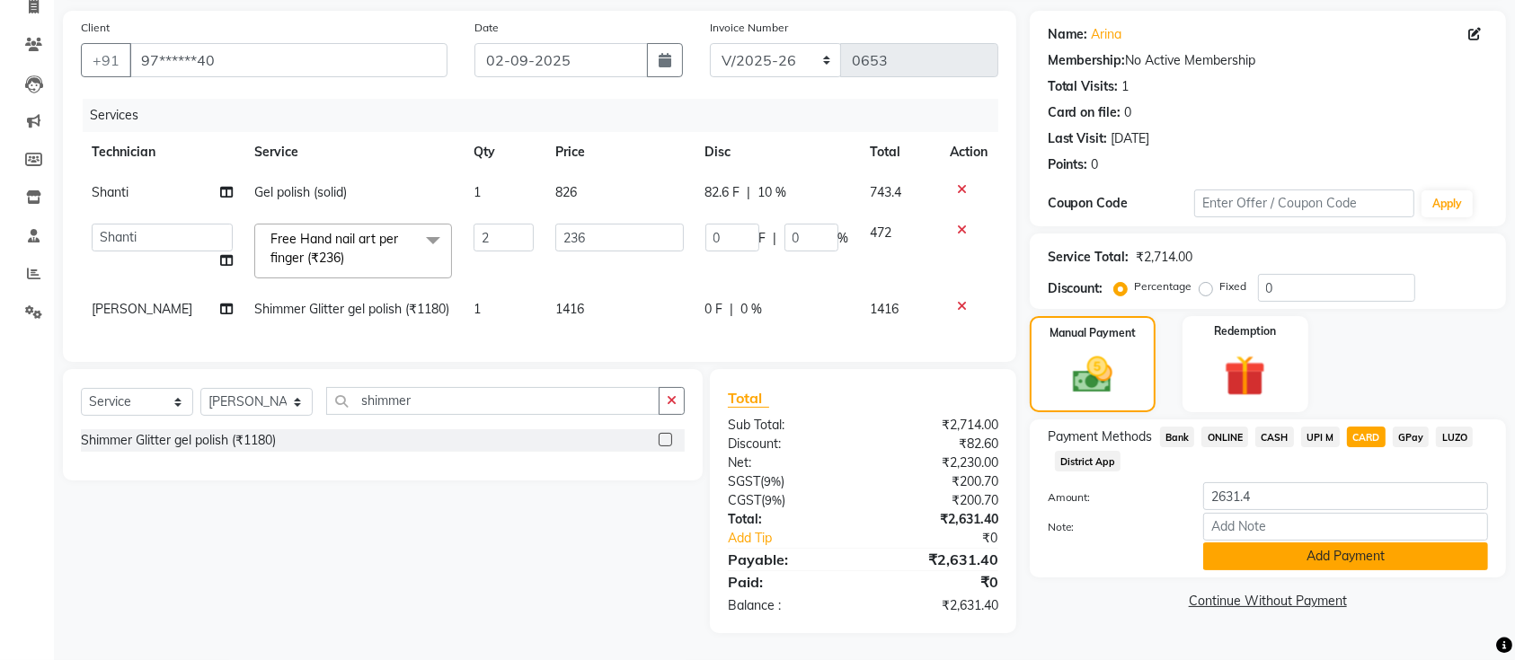
click at [1330, 543] on button "Add Payment" at bounding box center [1345, 557] width 285 height 28
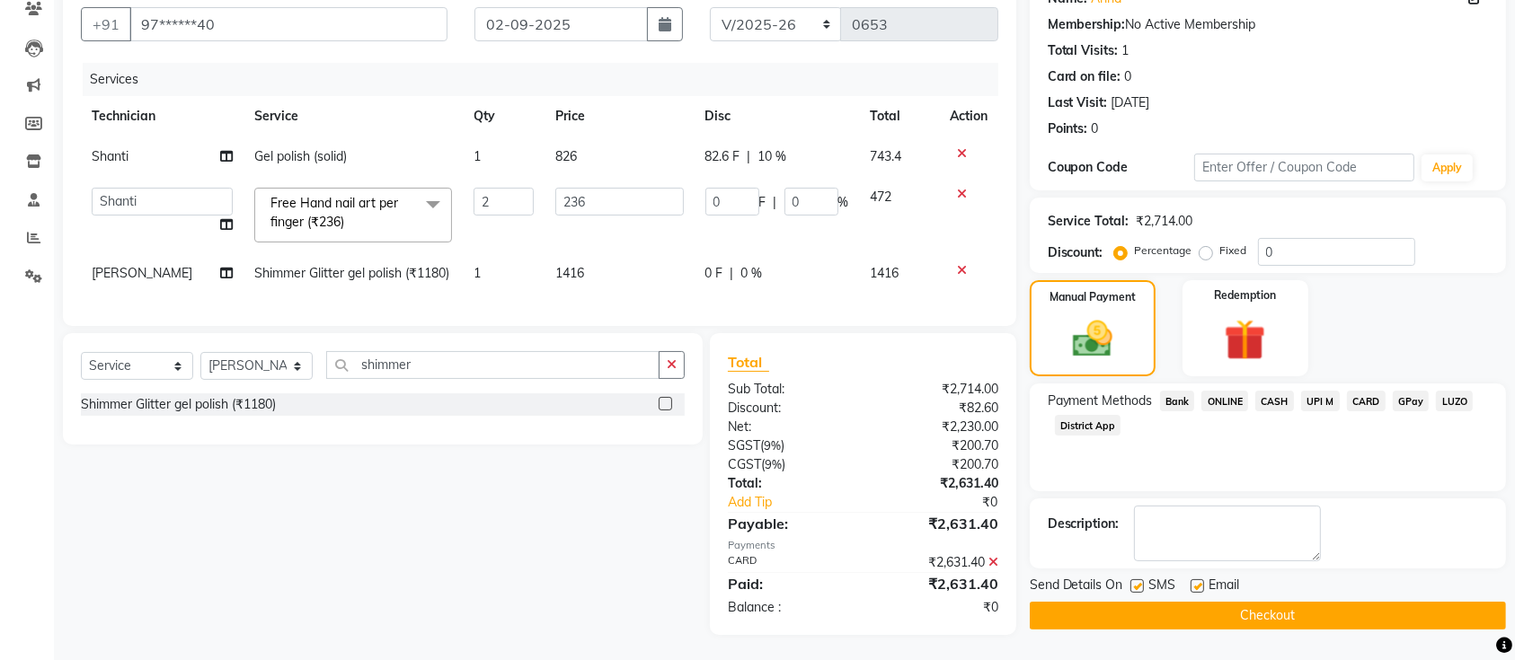
scroll to position [198, 0]
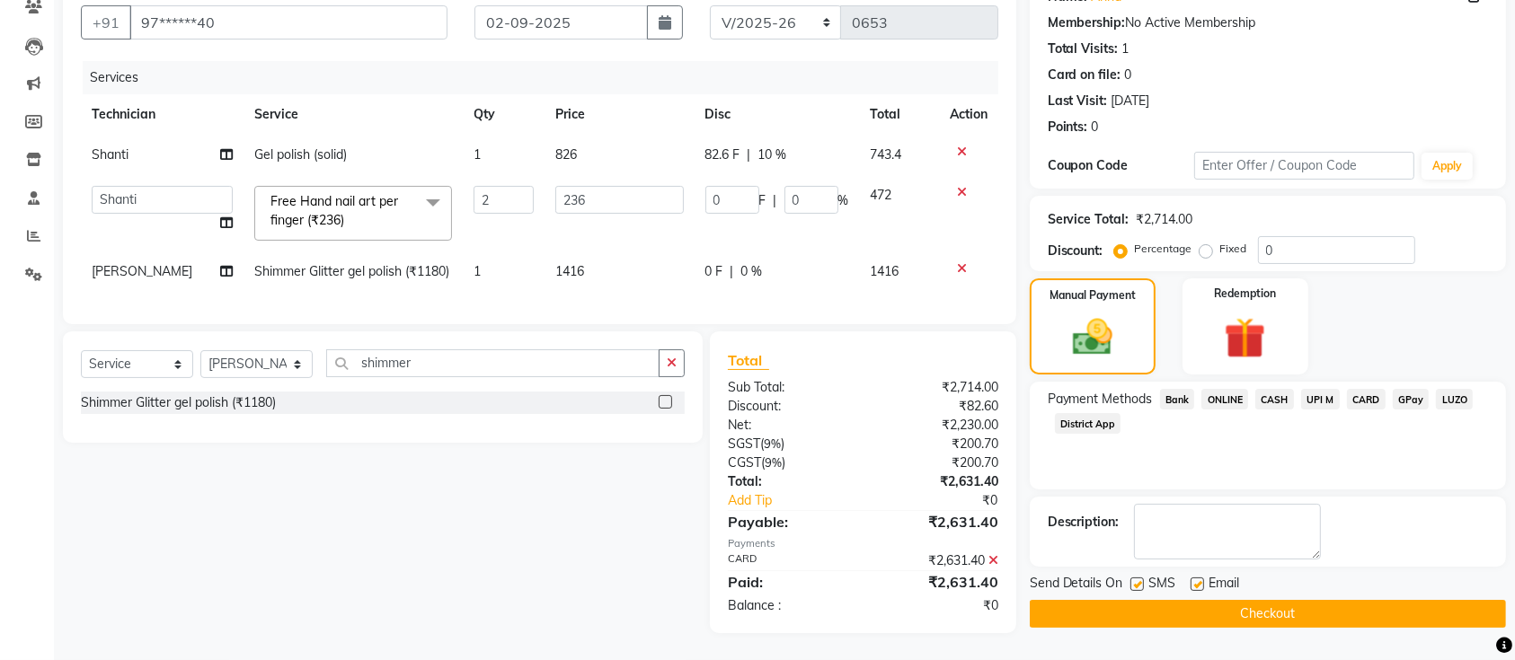
click at [1215, 600] on button "Checkout" at bounding box center [1268, 614] width 476 height 28
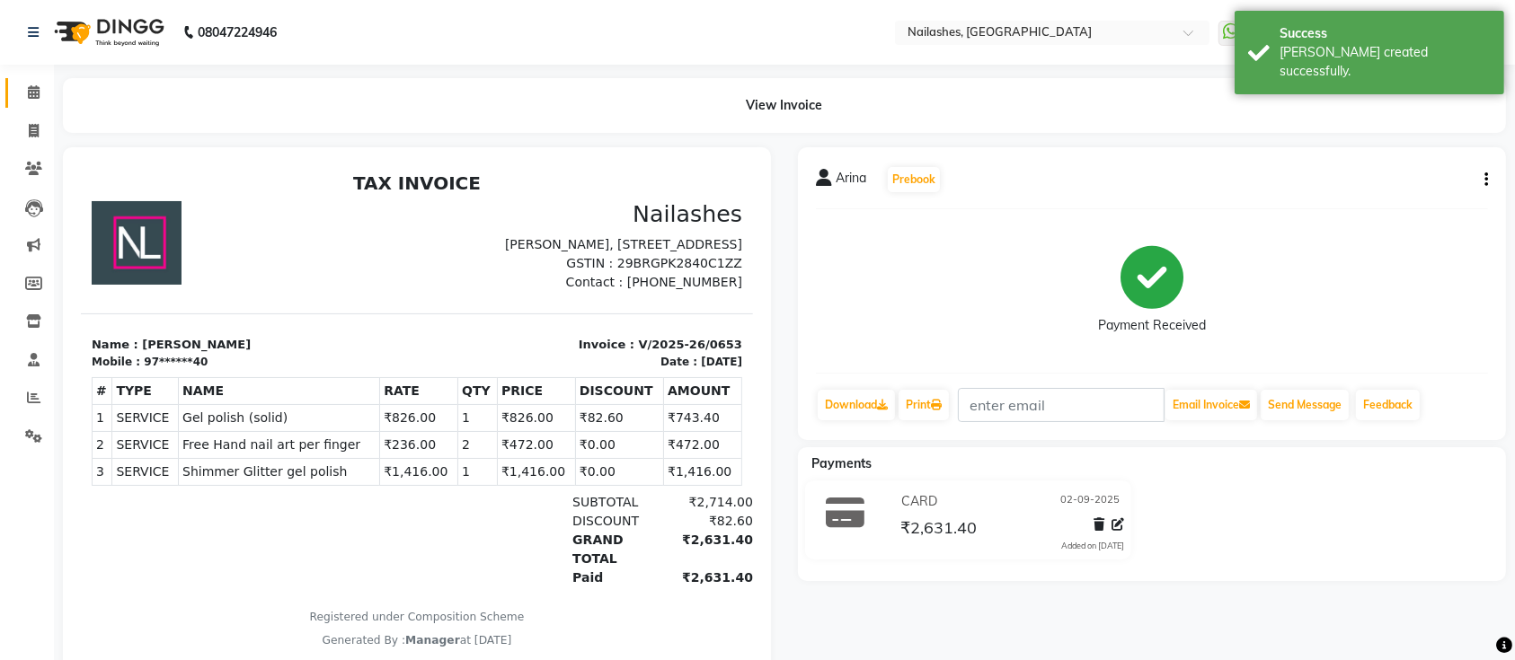
click at [13, 92] on link "Calendar" at bounding box center [26, 93] width 43 height 30
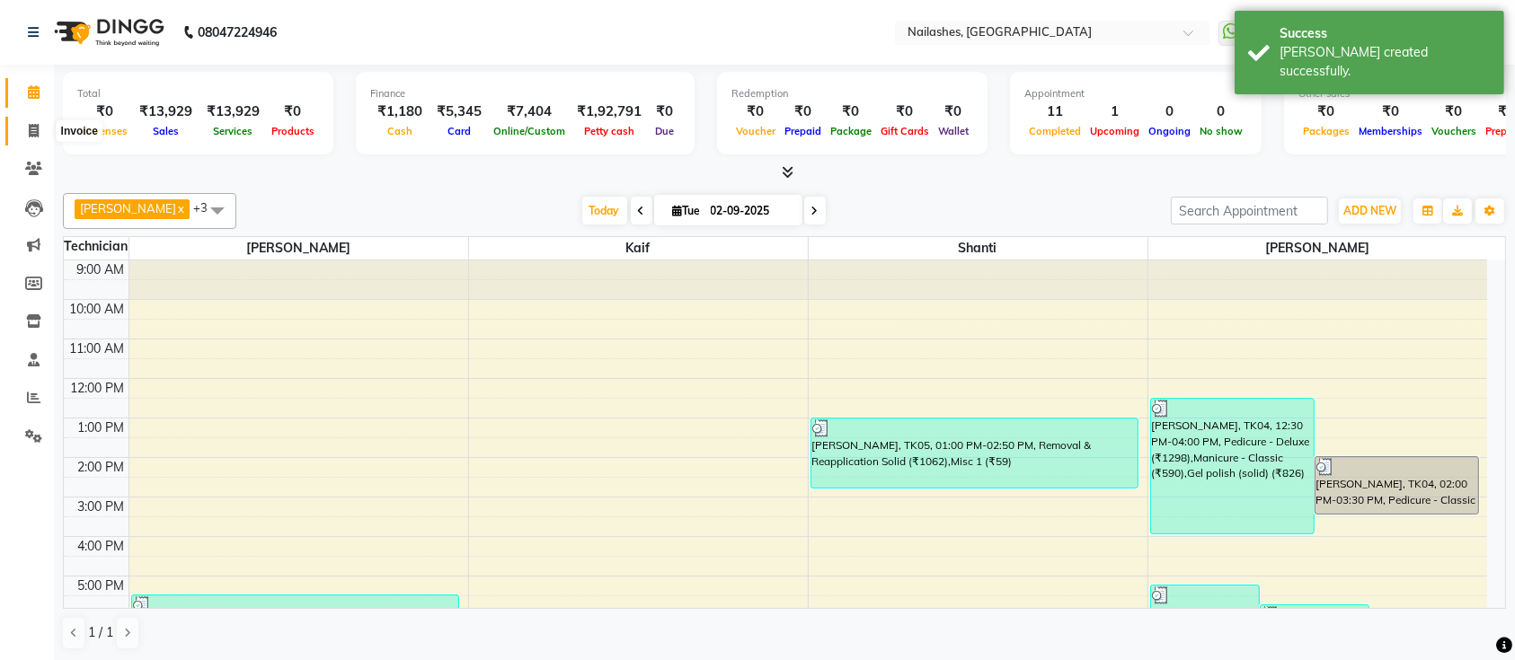
click at [31, 125] on icon at bounding box center [34, 130] width 10 height 13
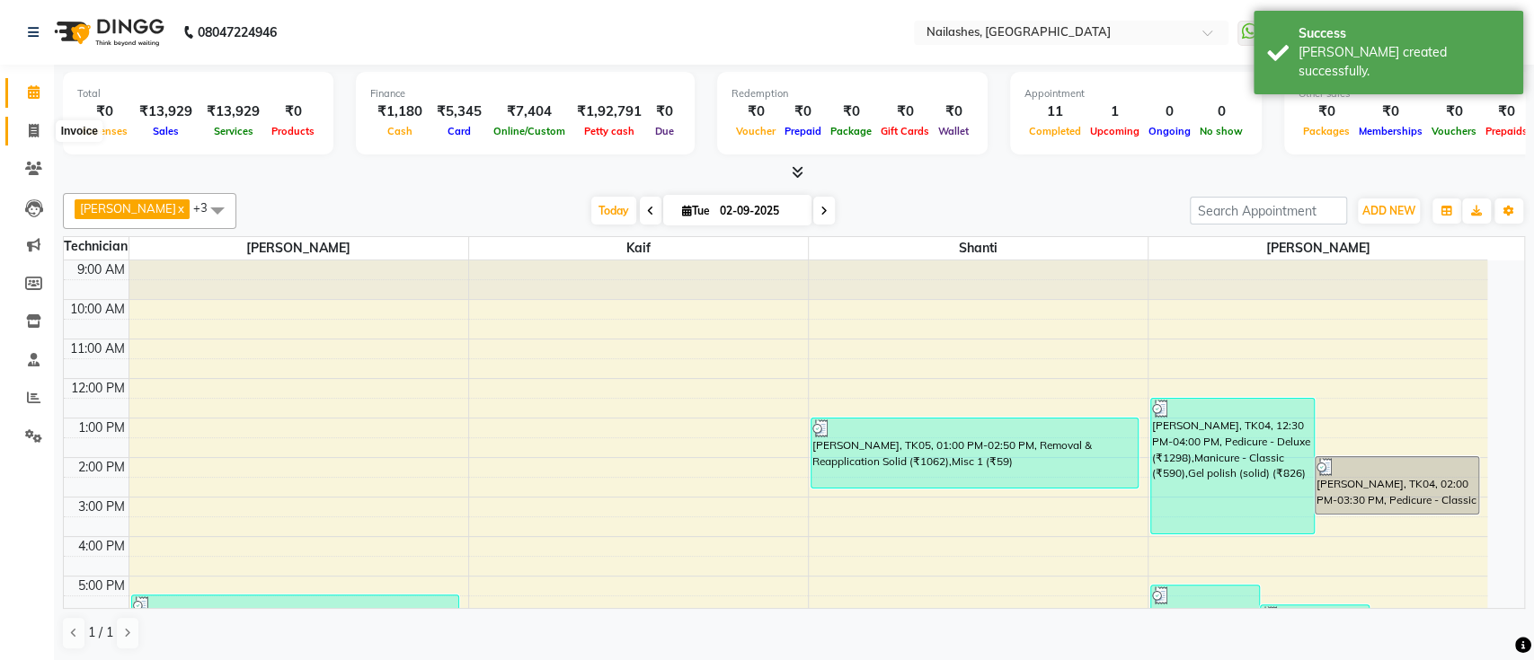
select select "service"
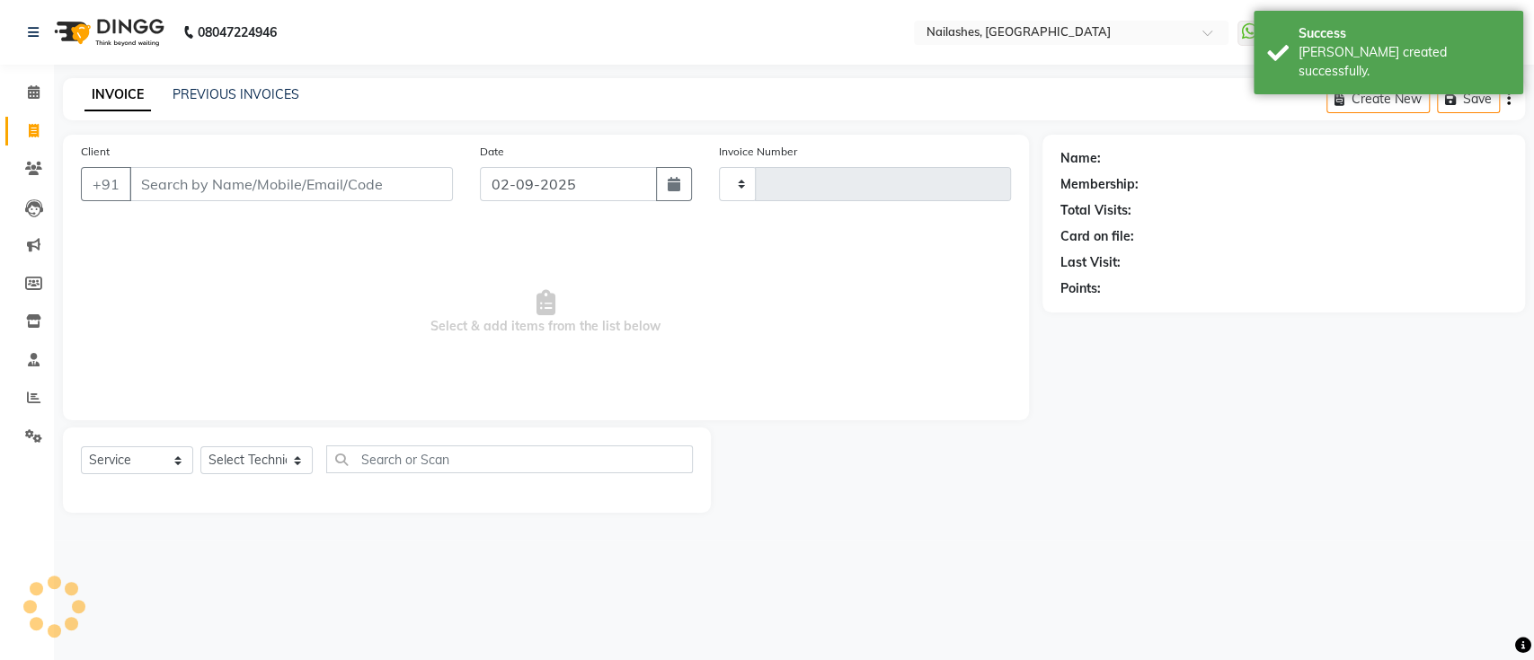
type input "0654"
select select "4407"
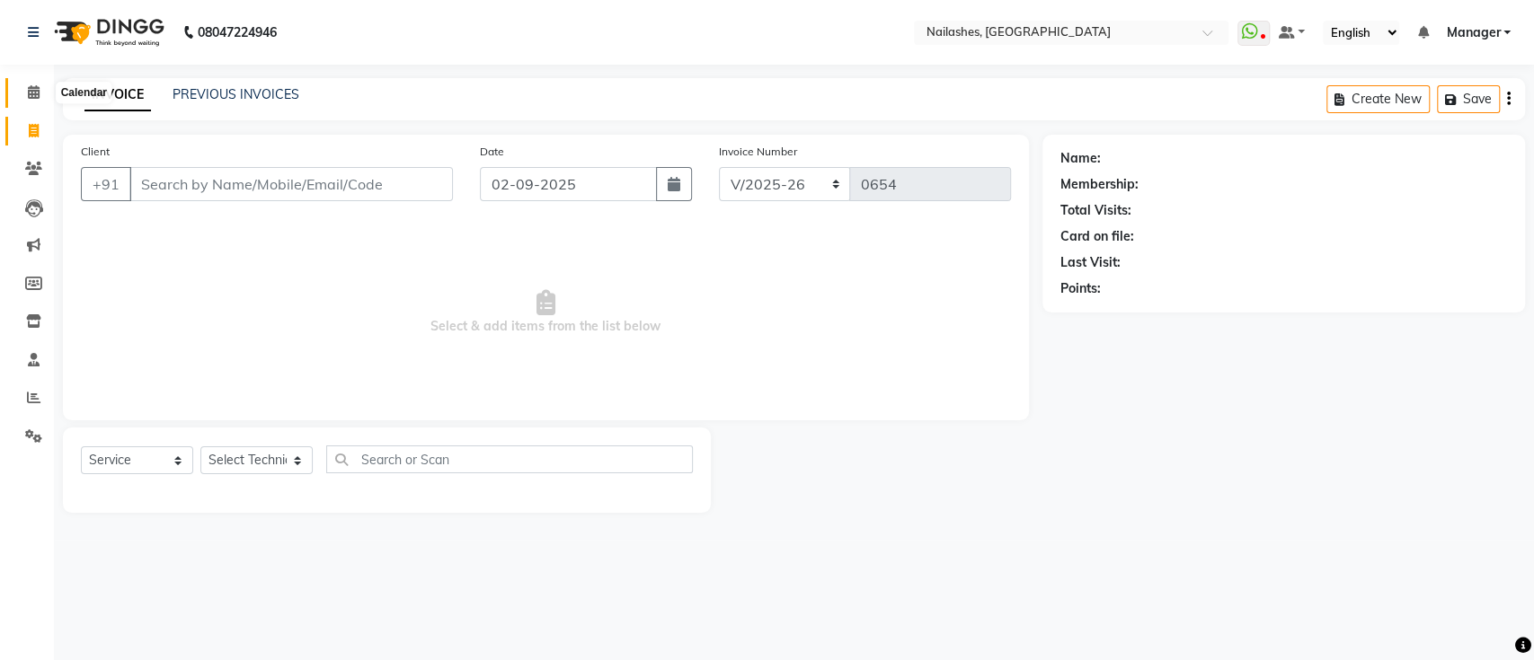
click at [20, 98] on span at bounding box center [33, 93] width 31 height 21
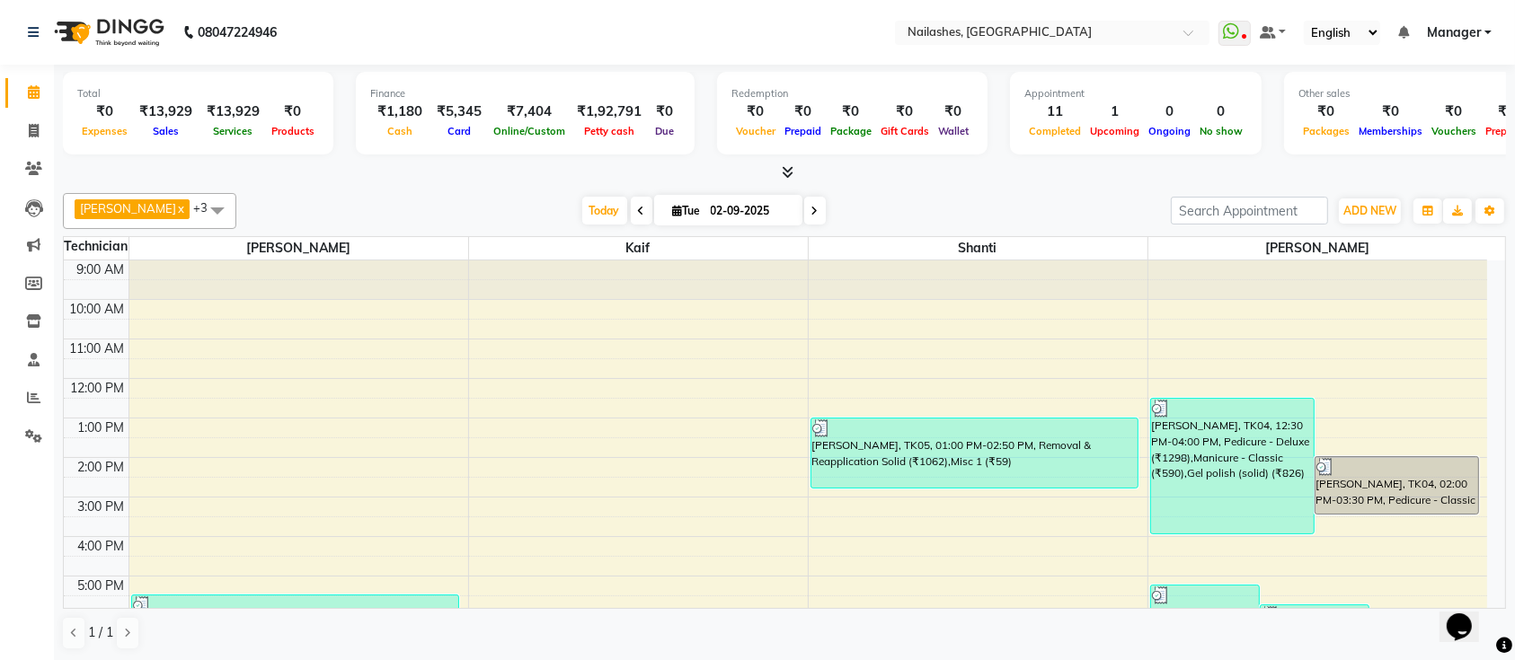
click at [27, 381] on li "Reports" at bounding box center [27, 398] width 54 height 39
click at [31, 404] on icon at bounding box center [33, 397] width 13 height 13
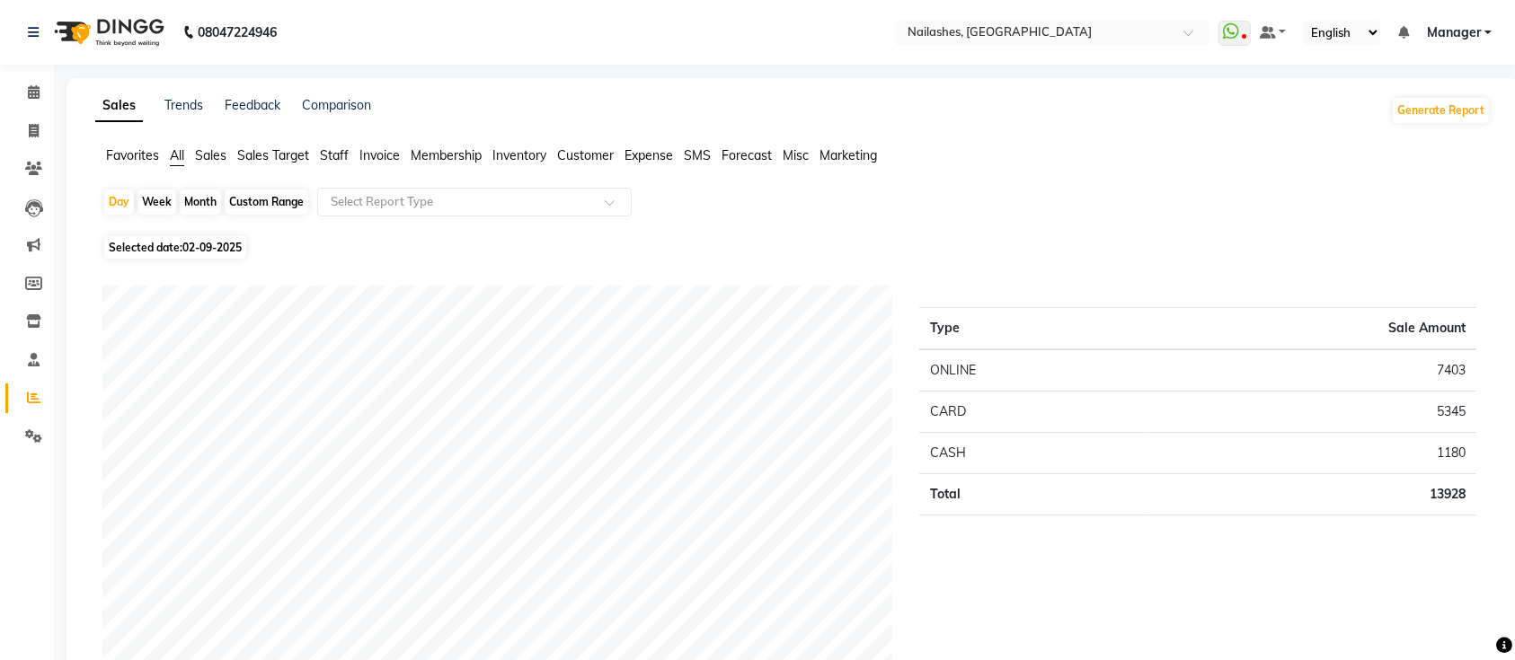
click at [328, 148] on span "Staff" at bounding box center [334, 155] width 29 height 16
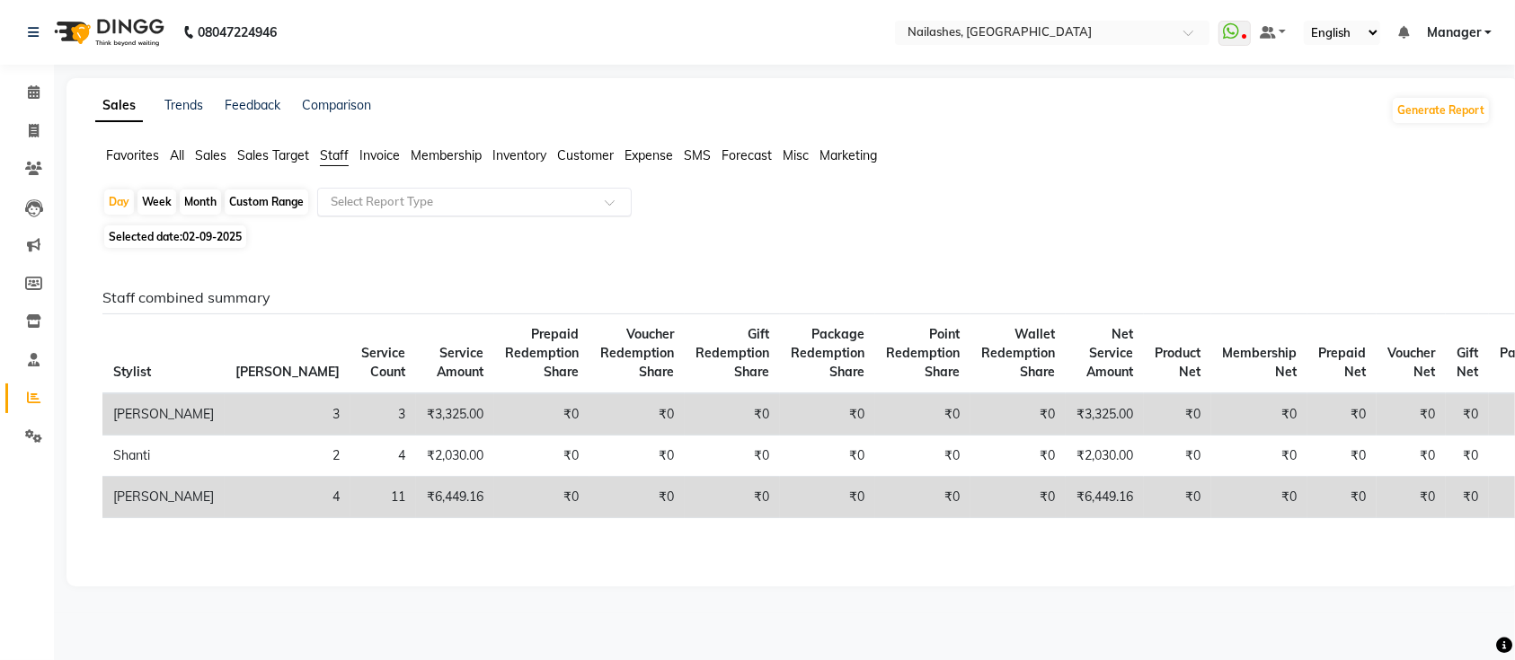
click at [405, 199] on input "text" at bounding box center [456, 202] width 259 height 18
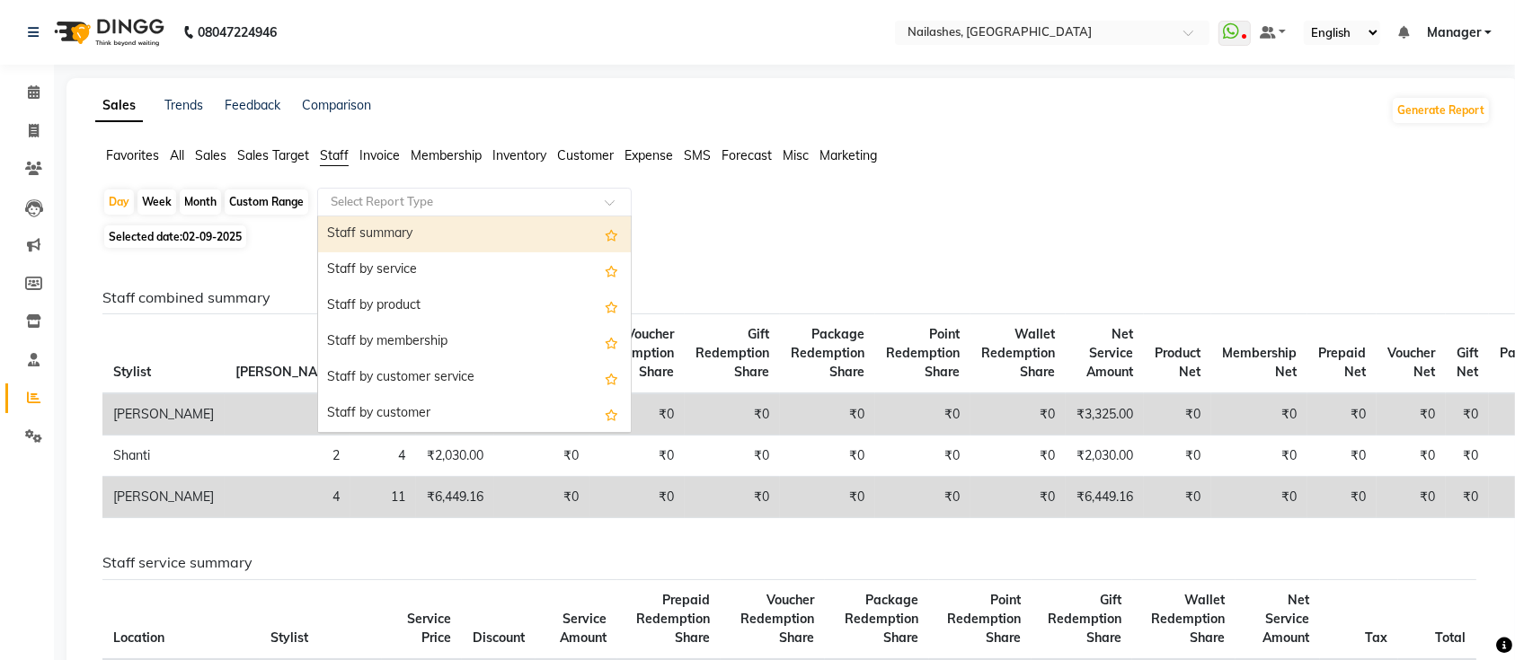
click at [422, 234] on div "Staff summary" at bounding box center [474, 235] width 313 height 36
select select "csv"
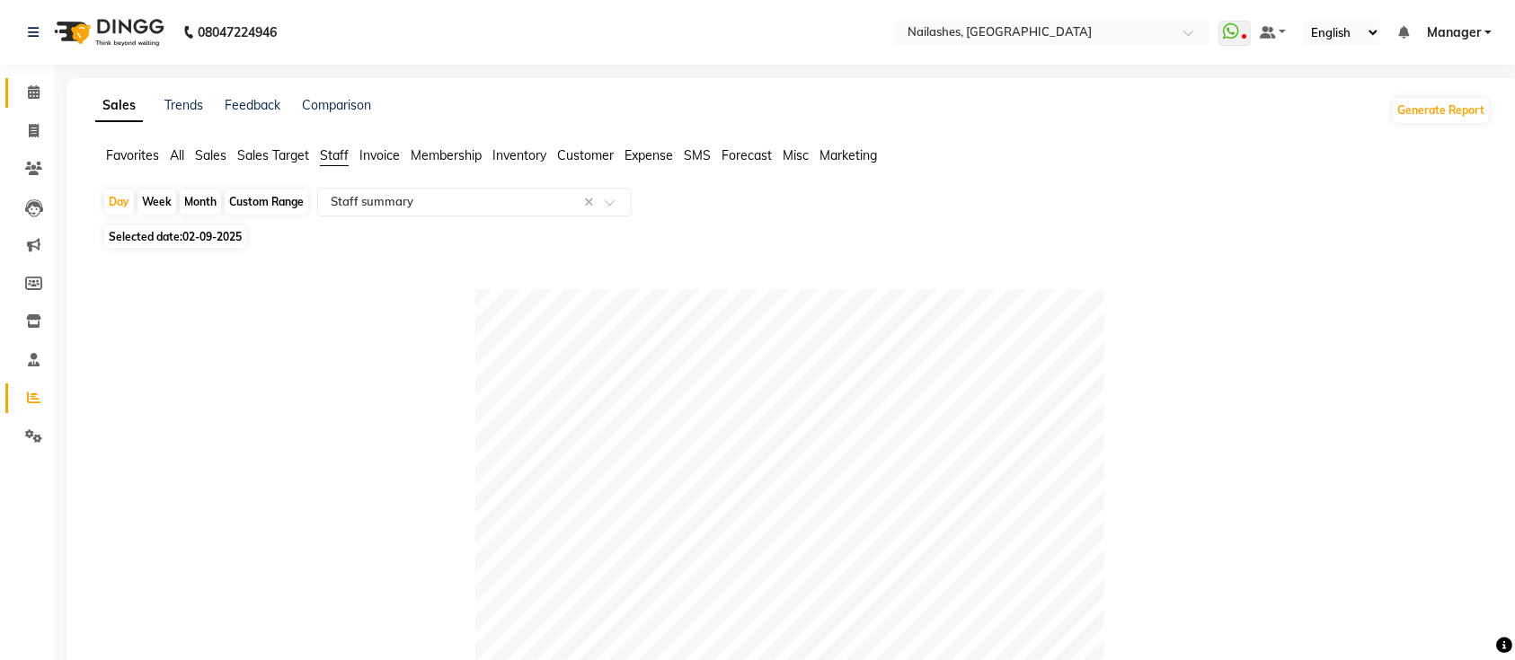
click at [14, 93] on link "Calendar" at bounding box center [26, 93] width 43 height 30
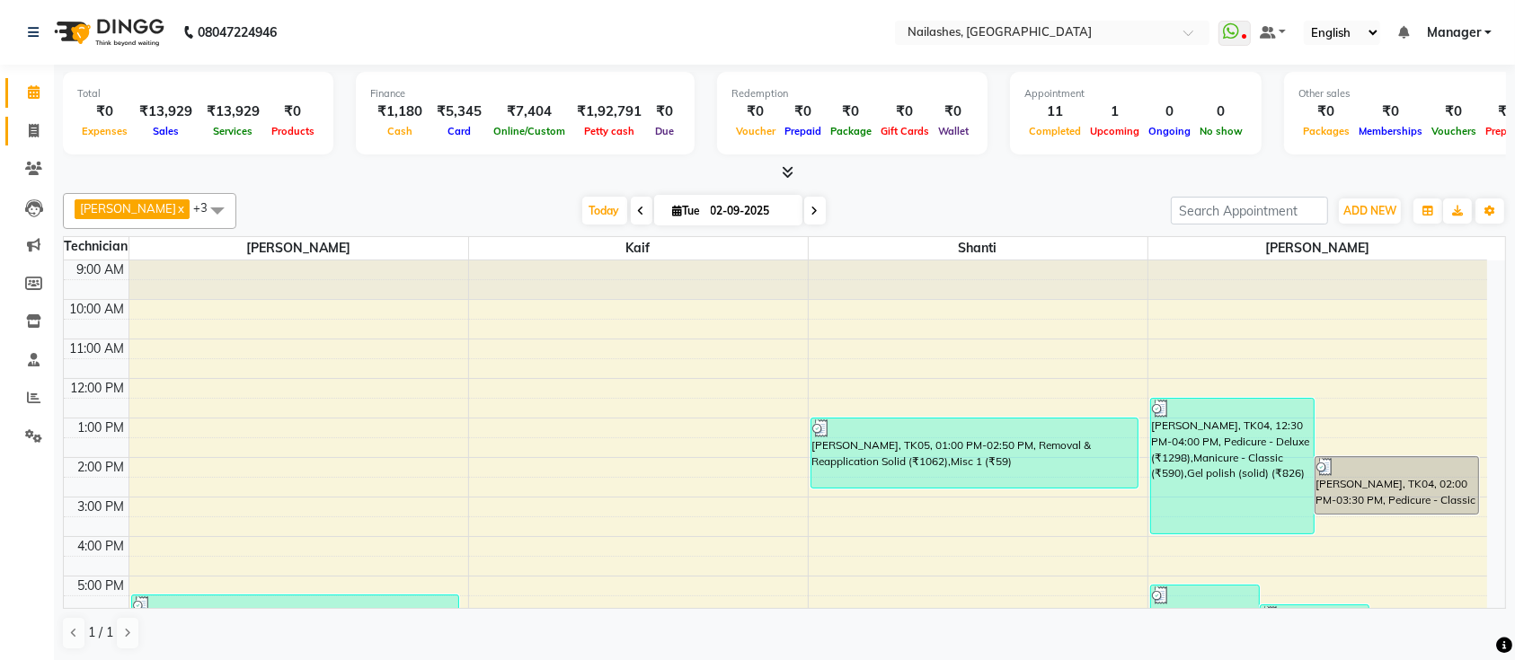
click at [20, 125] on span at bounding box center [33, 131] width 31 height 21
select select "service"
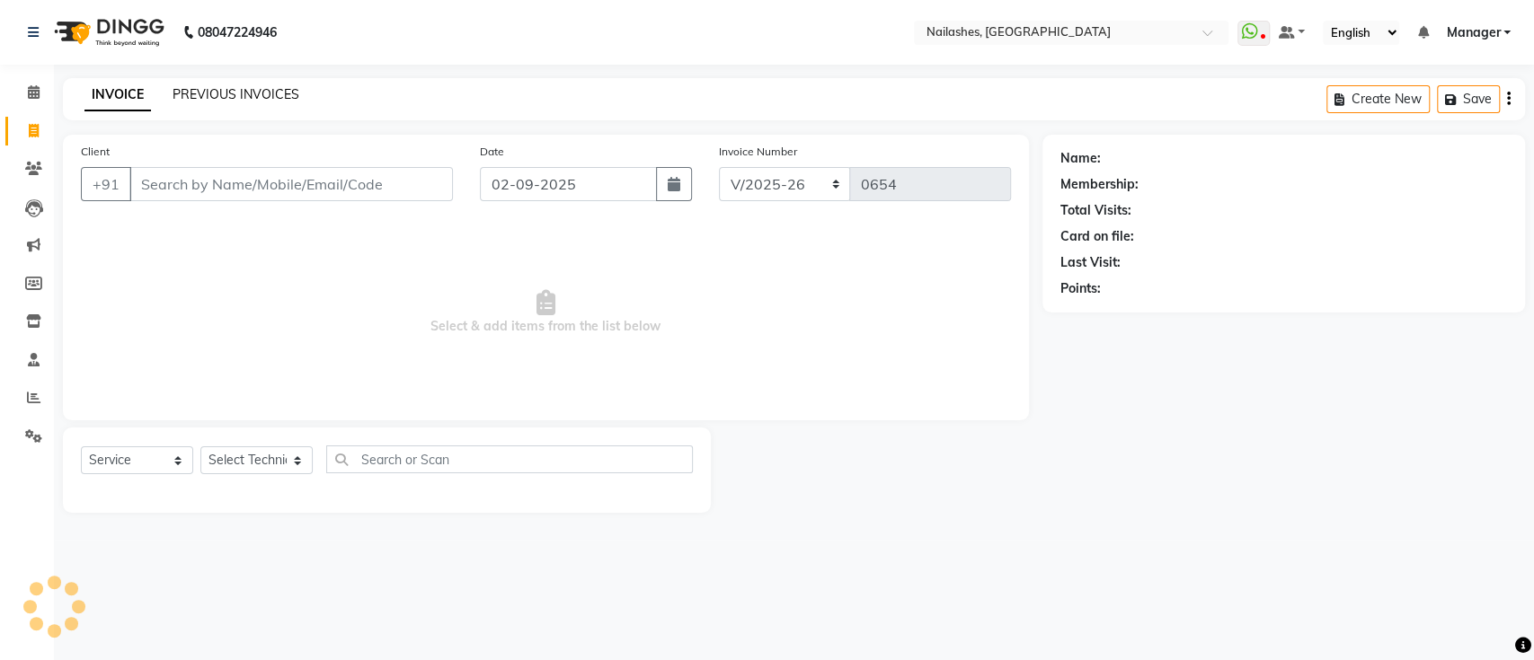
click at [204, 96] on link "PREVIOUS INVOICES" at bounding box center [236, 94] width 127 height 16
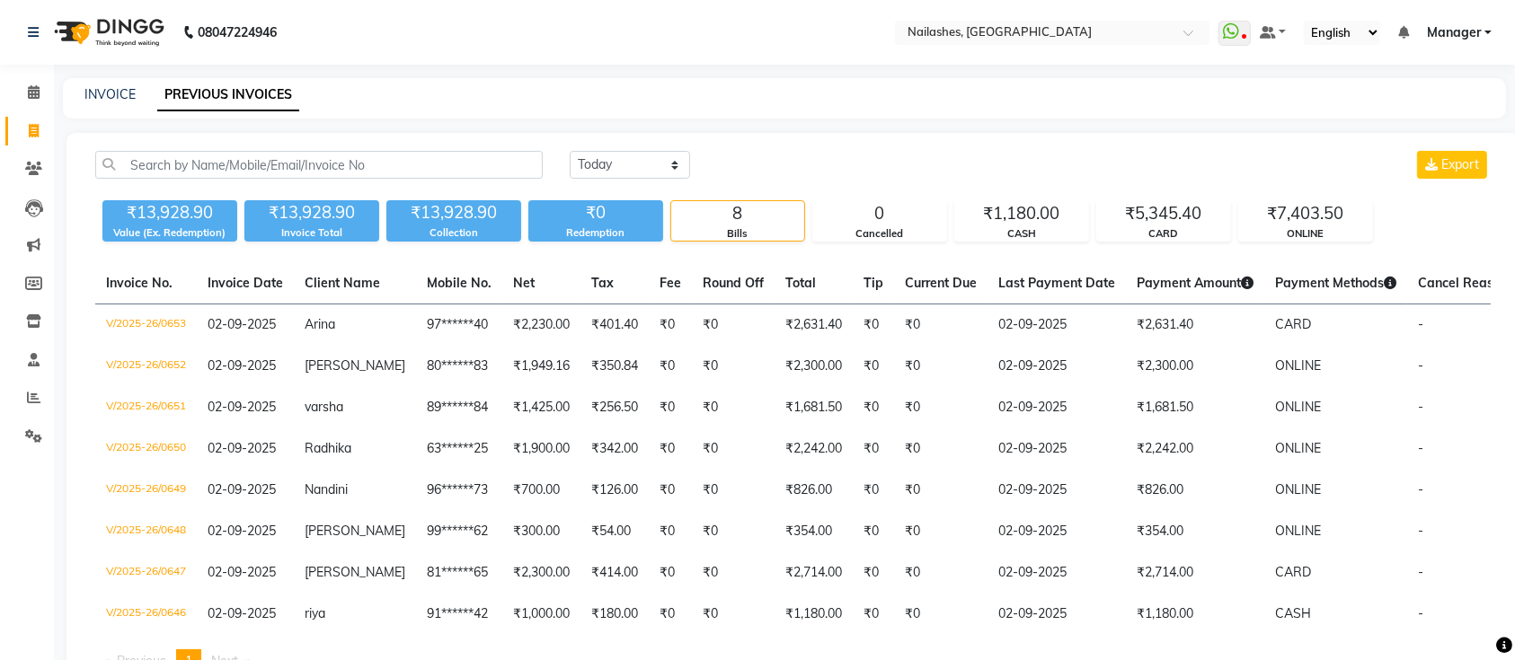
click at [824, 160] on div "[DATE] [DATE] Custom Range Export" at bounding box center [1030, 165] width 921 height 28
click at [38, 99] on icon at bounding box center [34, 91] width 12 height 13
click at [37, 99] on icon at bounding box center [34, 91] width 12 height 13
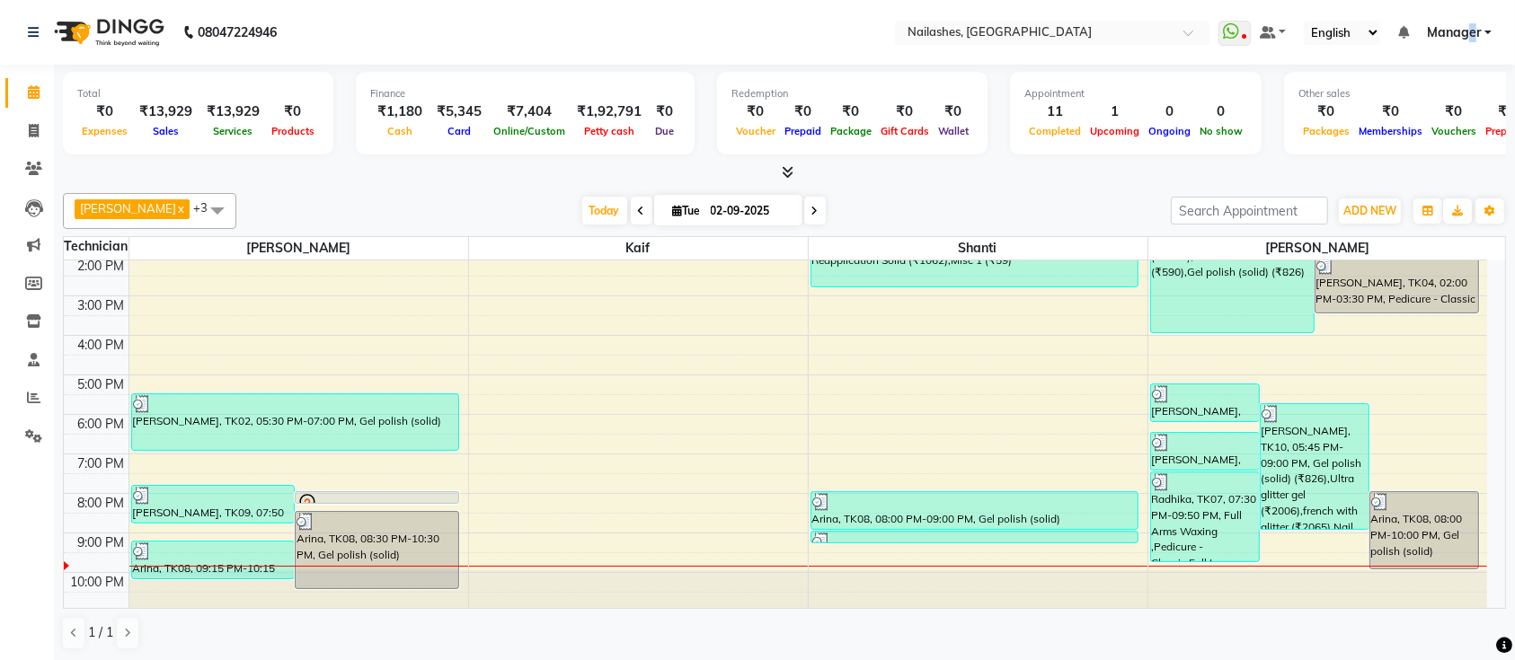
click at [1474, 21] on ul "WhatsApp Status ✕ Status: Disconnected Most Recent Message: [DATE] 06:28 PM Rec…" at bounding box center [1359, 33] width 282 height 24
click at [1464, 21] on ul "WhatsApp Status ✕ Status: Disconnected Most Recent Message: [DATE] 06:28 PM Rec…" at bounding box center [1359, 33] width 282 height 24
click at [1460, 38] on span "Manager" at bounding box center [1454, 32] width 54 height 19
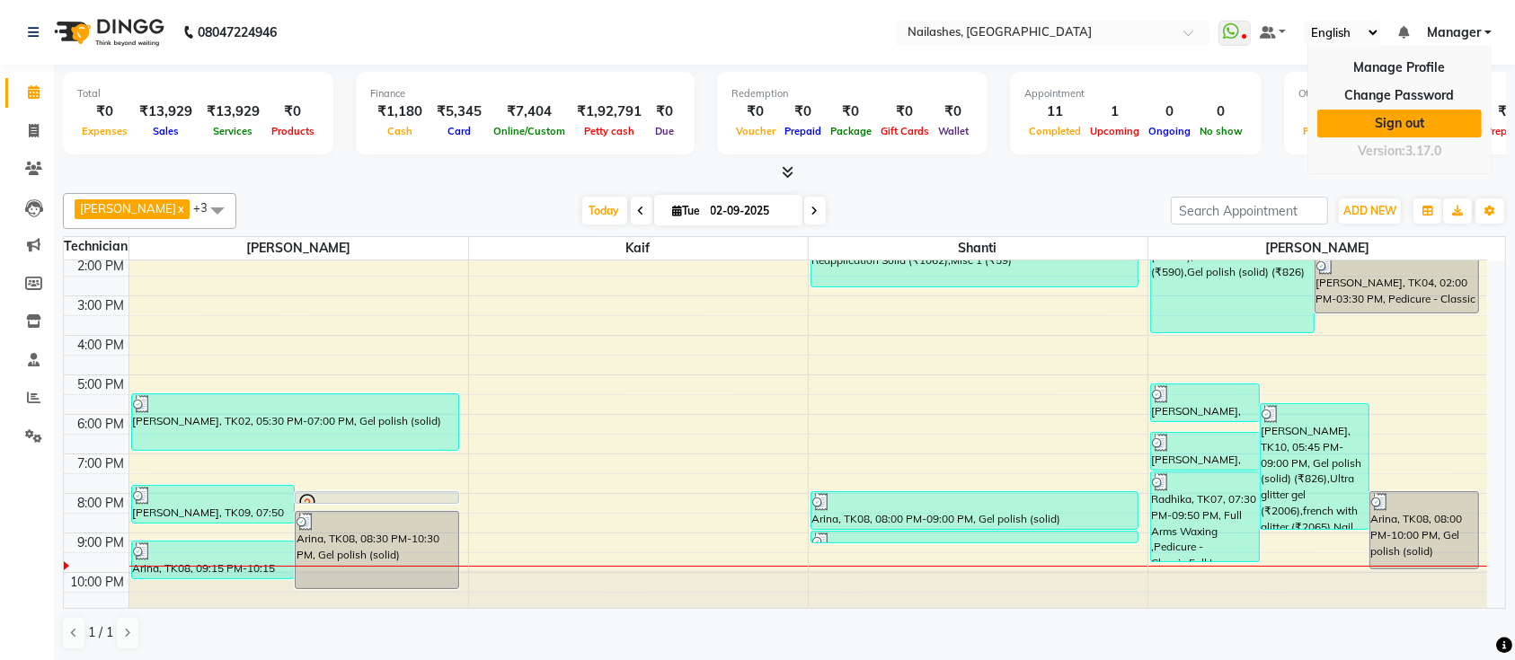
click at [1444, 117] on link "Sign out" at bounding box center [1399, 124] width 164 height 28
